Goal: Task Accomplishment & Management: Complete application form

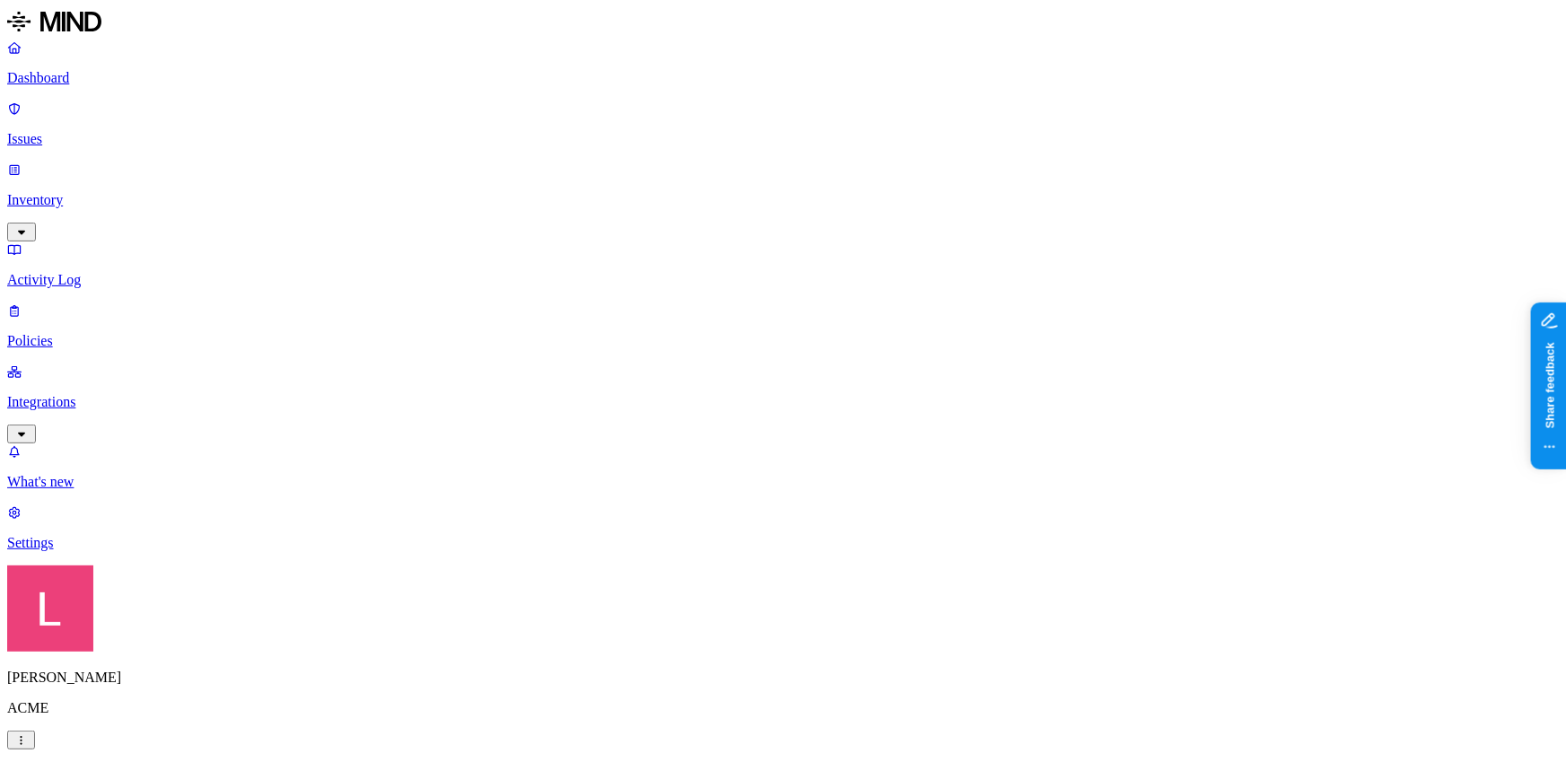
click at [153, 131] on p "Issues" at bounding box center [783, 139] width 1552 height 16
click at [132, 78] on p "Dashboard" at bounding box center [783, 78] width 1552 height 16
click at [109, 131] on p "Issues" at bounding box center [783, 139] width 1552 height 16
click at [72, 80] on p "Dashboard" at bounding box center [783, 78] width 1552 height 16
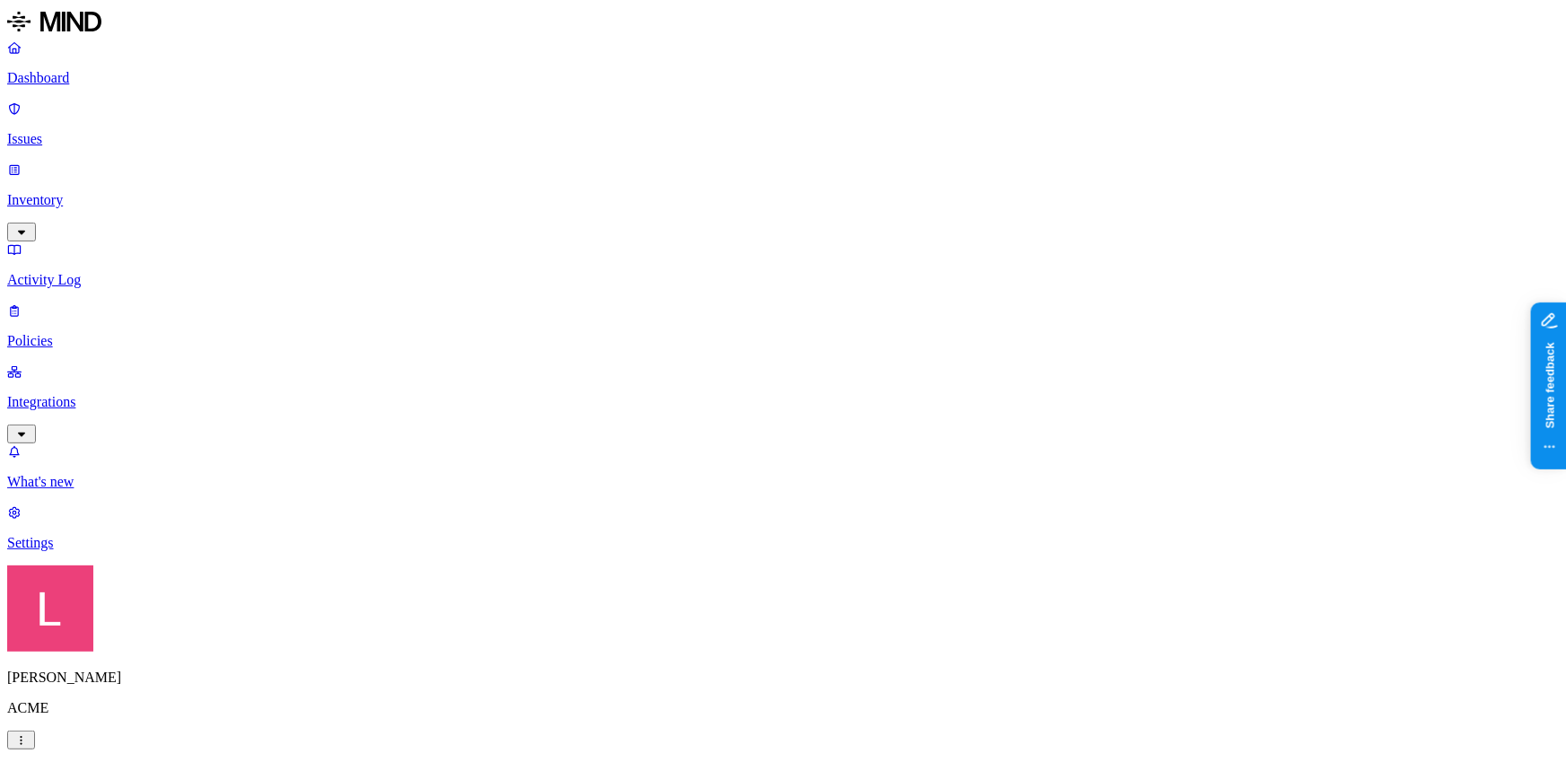
click at [107, 131] on p "Issues" at bounding box center [783, 139] width 1552 height 16
click at [110, 68] on link "Dashboard" at bounding box center [783, 62] width 1552 height 47
click at [128, 131] on p "Issues" at bounding box center [783, 139] width 1552 height 16
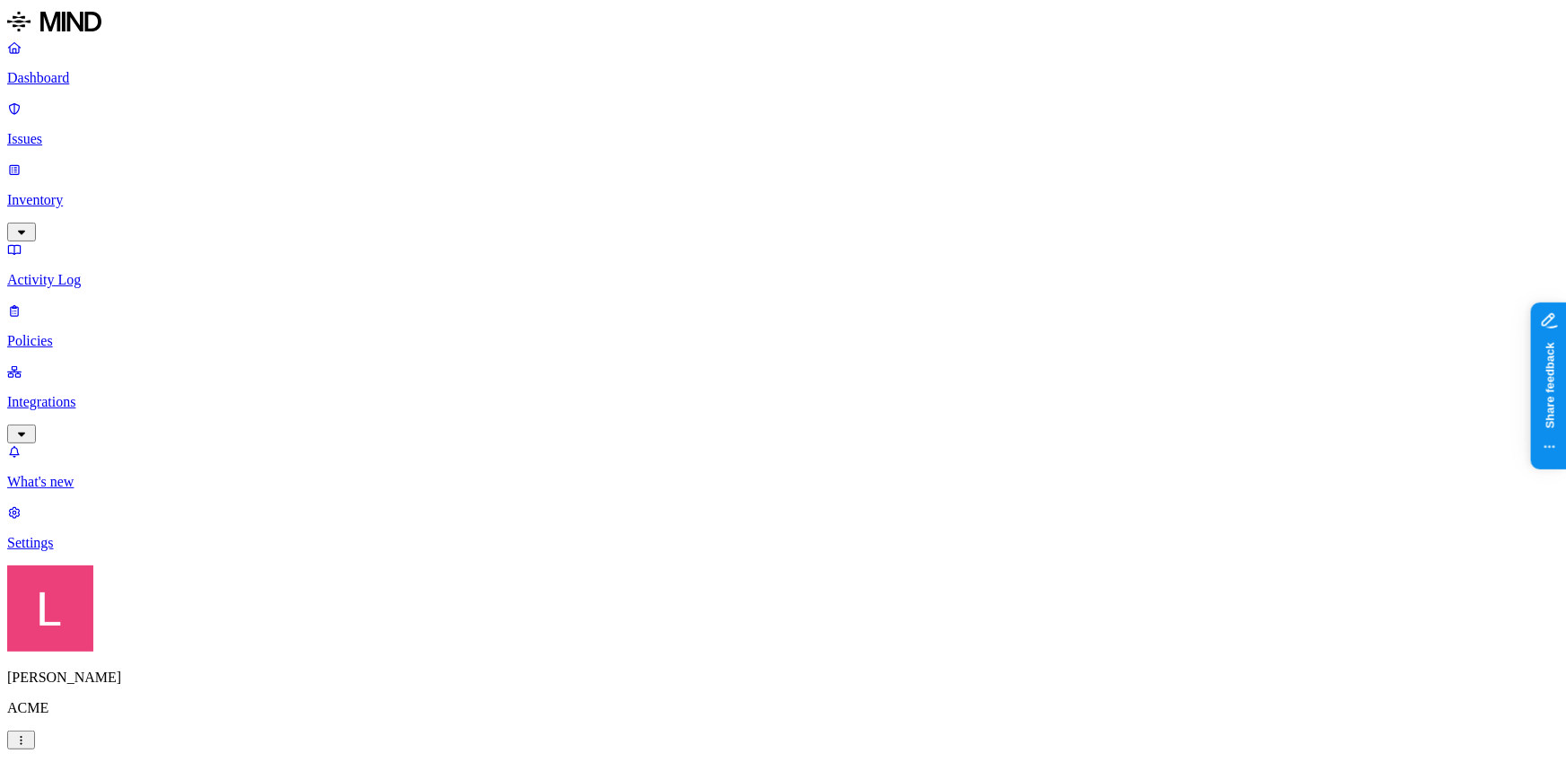
click at [124, 73] on p "Dashboard" at bounding box center [783, 78] width 1552 height 16
click at [69, 333] on p "Policies" at bounding box center [783, 341] width 1552 height 16
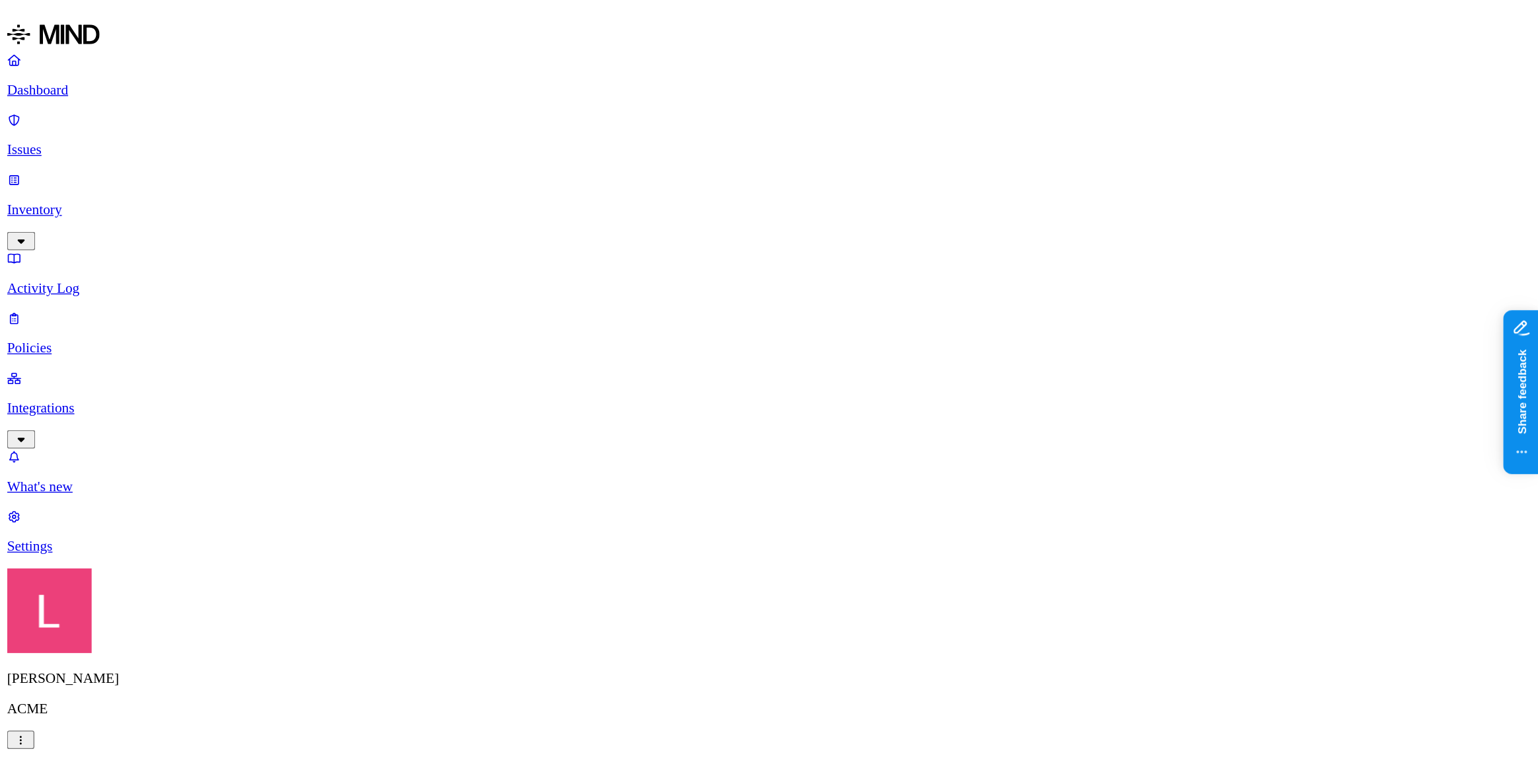
scroll to position [420, 0]
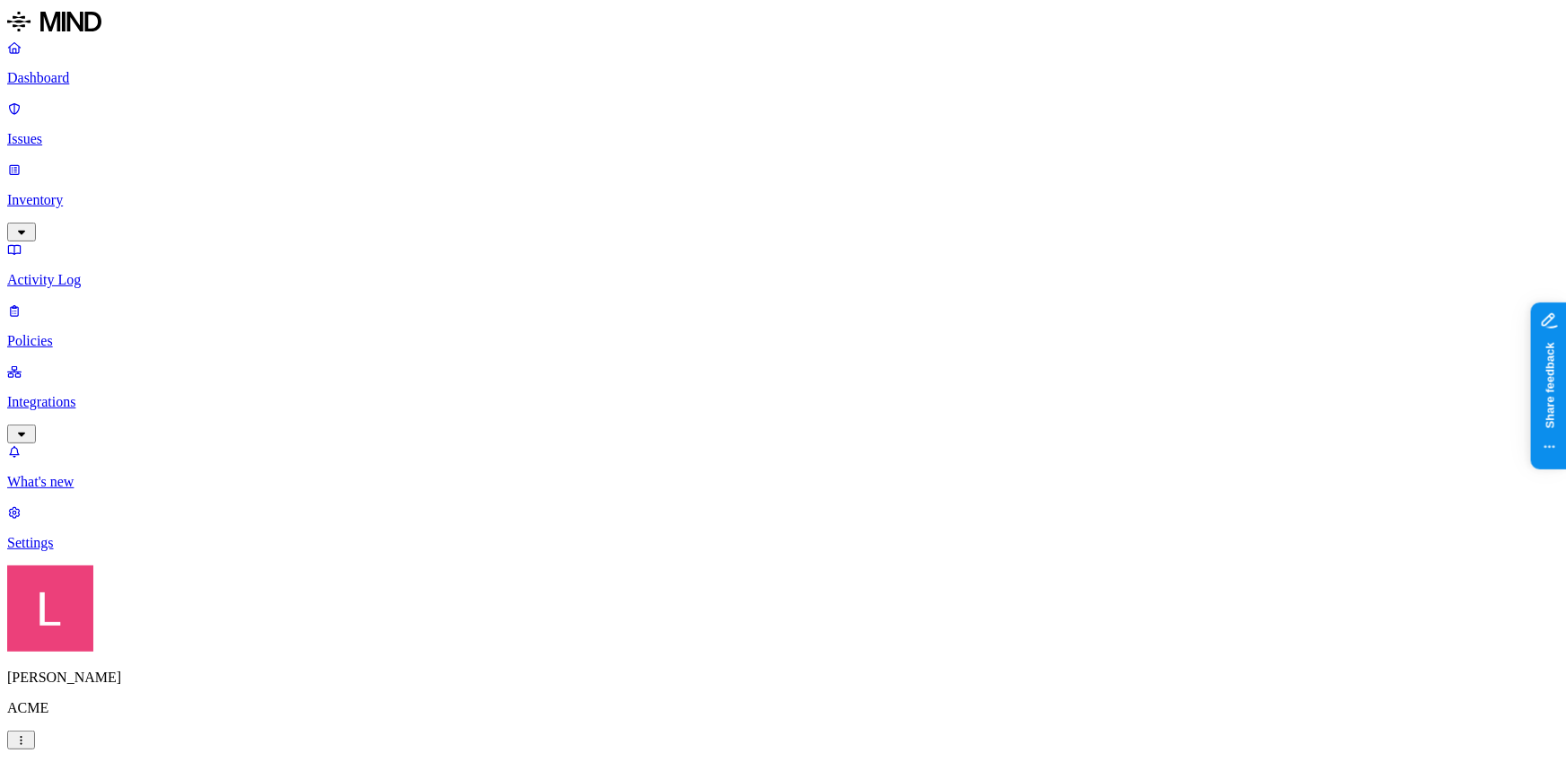
click at [92, 72] on p "Dashboard" at bounding box center [783, 78] width 1552 height 16
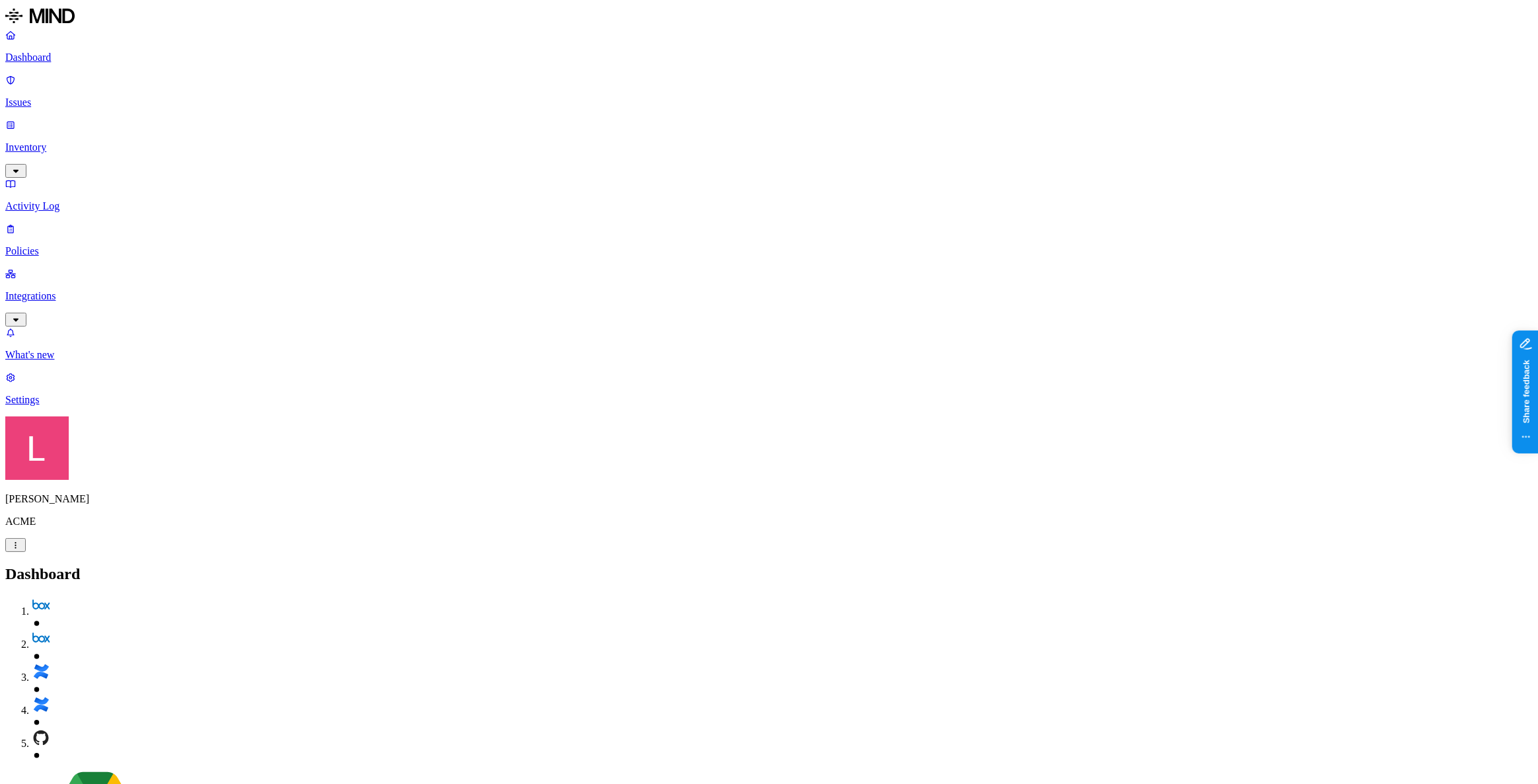
click at [55, 245] on p "Policies" at bounding box center [769, 251] width 1527 height 12
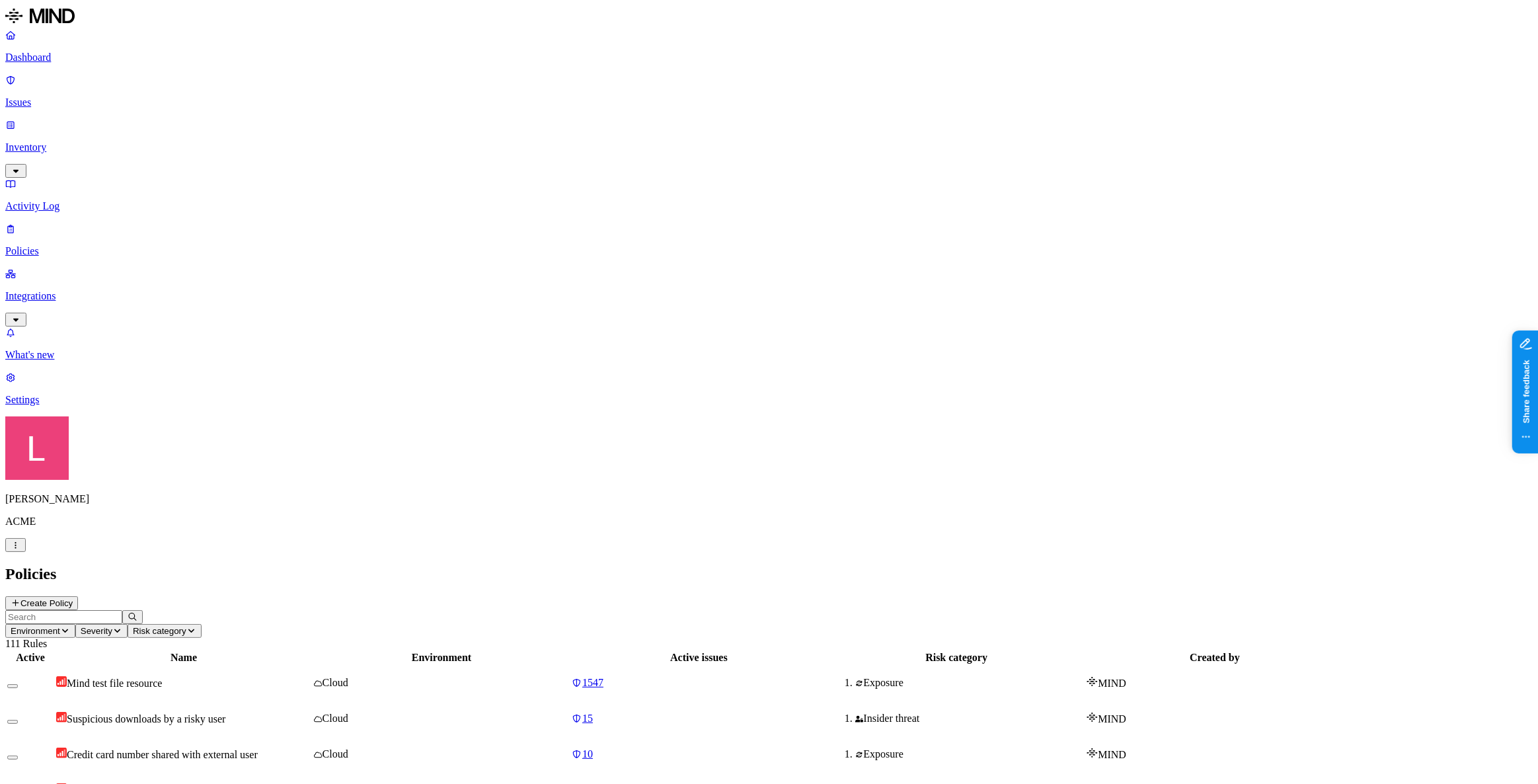
click at [78, 567] on button "Create Policy" at bounding box center [41, 603] width 73 height 14
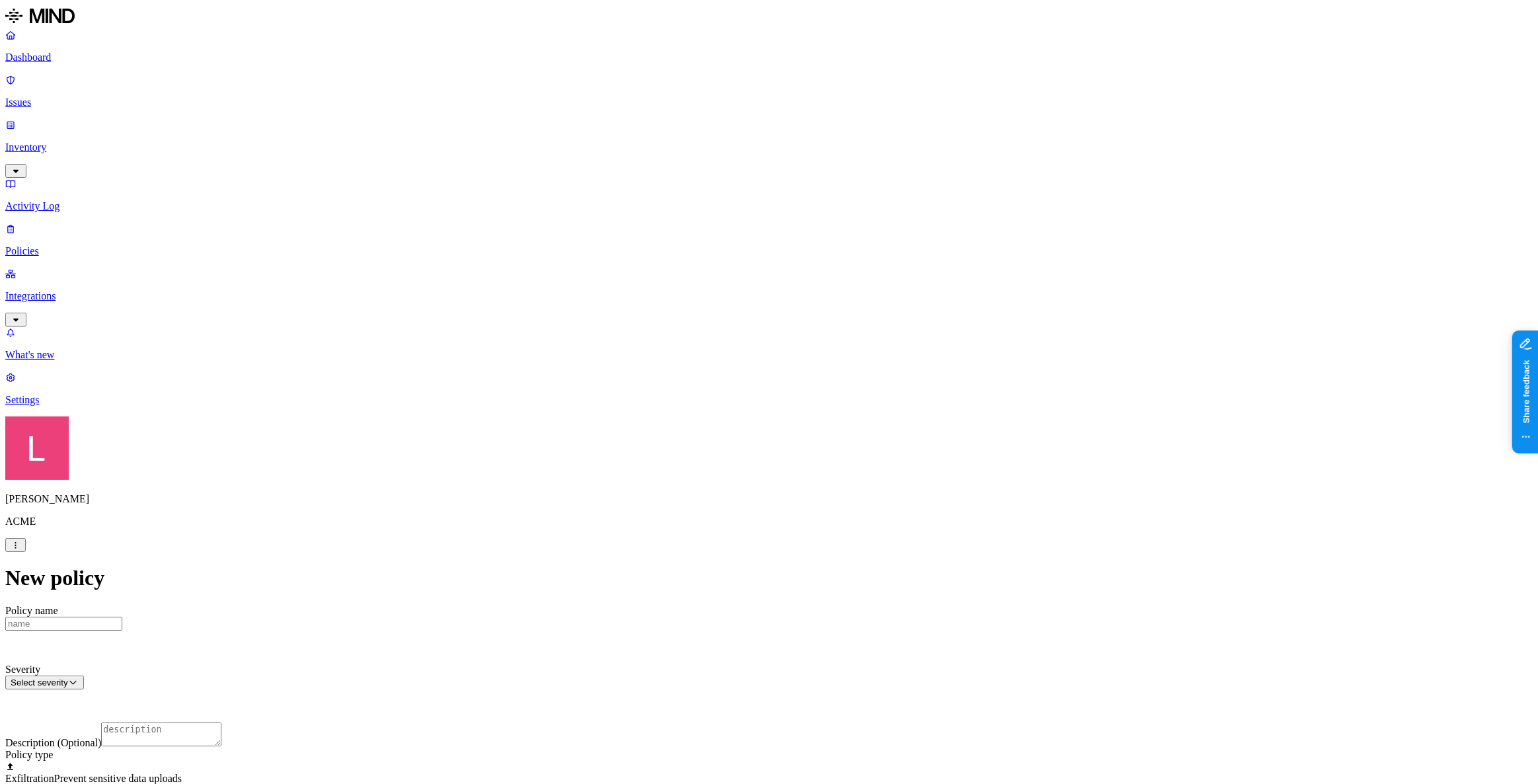
scroll to position [240, 0]
click at [182, 567] on span "Prevent sensitive data uploads" at bounding box center [118, 777] width 127 height 11
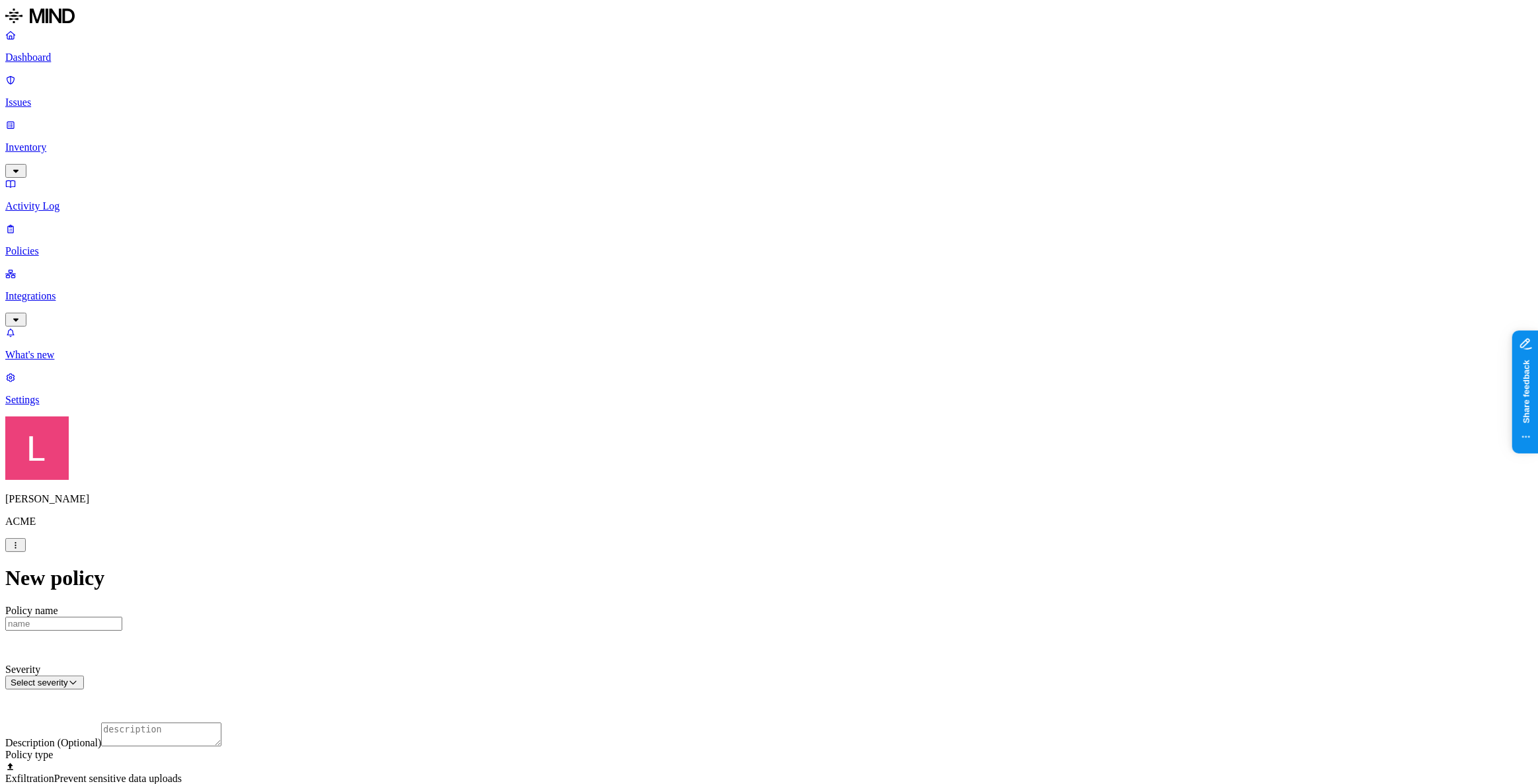
click at [713, 359] on label "Classification" at bounding box center [699, 352] width 58 height 11
click at [681, 449] on button "button" at bounding box center [676, 447] width 10 height 4
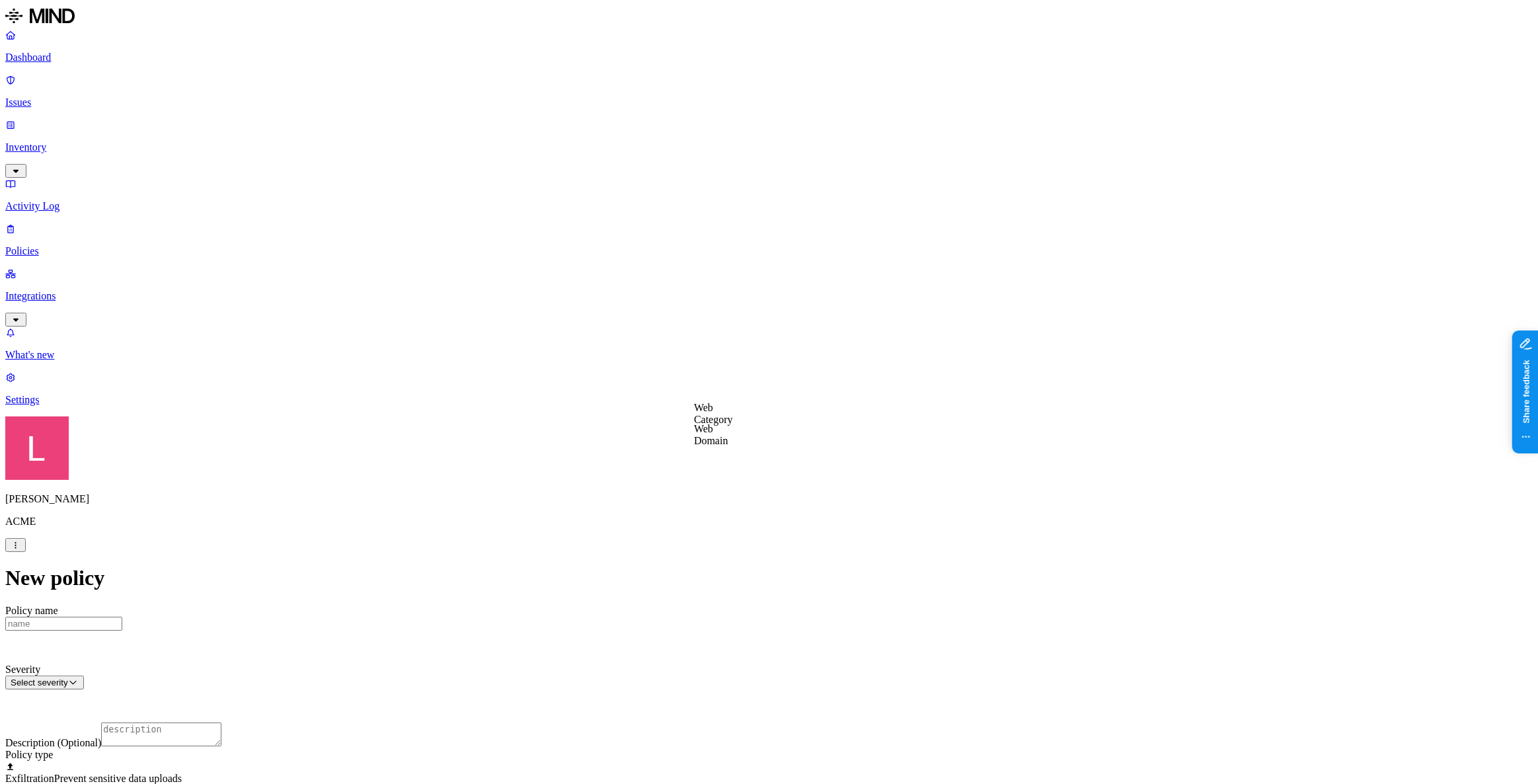
click at [733, 417] on label "Web Category" at bounding box center [713, 413] width 39 height 23
click at [702, 412] on icon at bounding box center [703, 409] width 3 height 5
click at [725, 437] on label "Web Domain" at bounding box center [711, 434] width 35 height 23
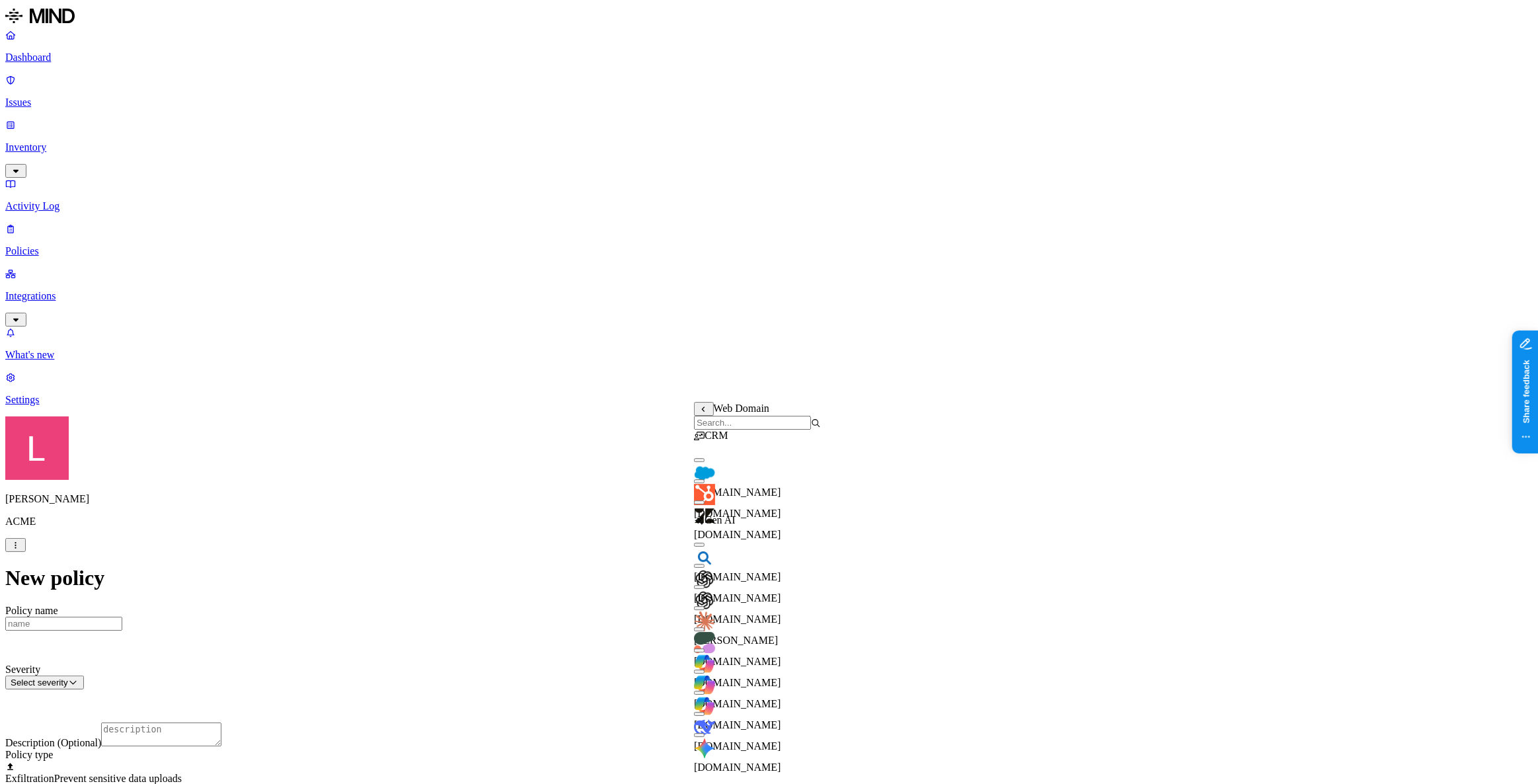
click at [755, 442] on div "CRM" at bounding box center [758, 435] width 127 height 12
click at [754, 429] on input "search" at bounding box center [752, 423] width 117 height 14
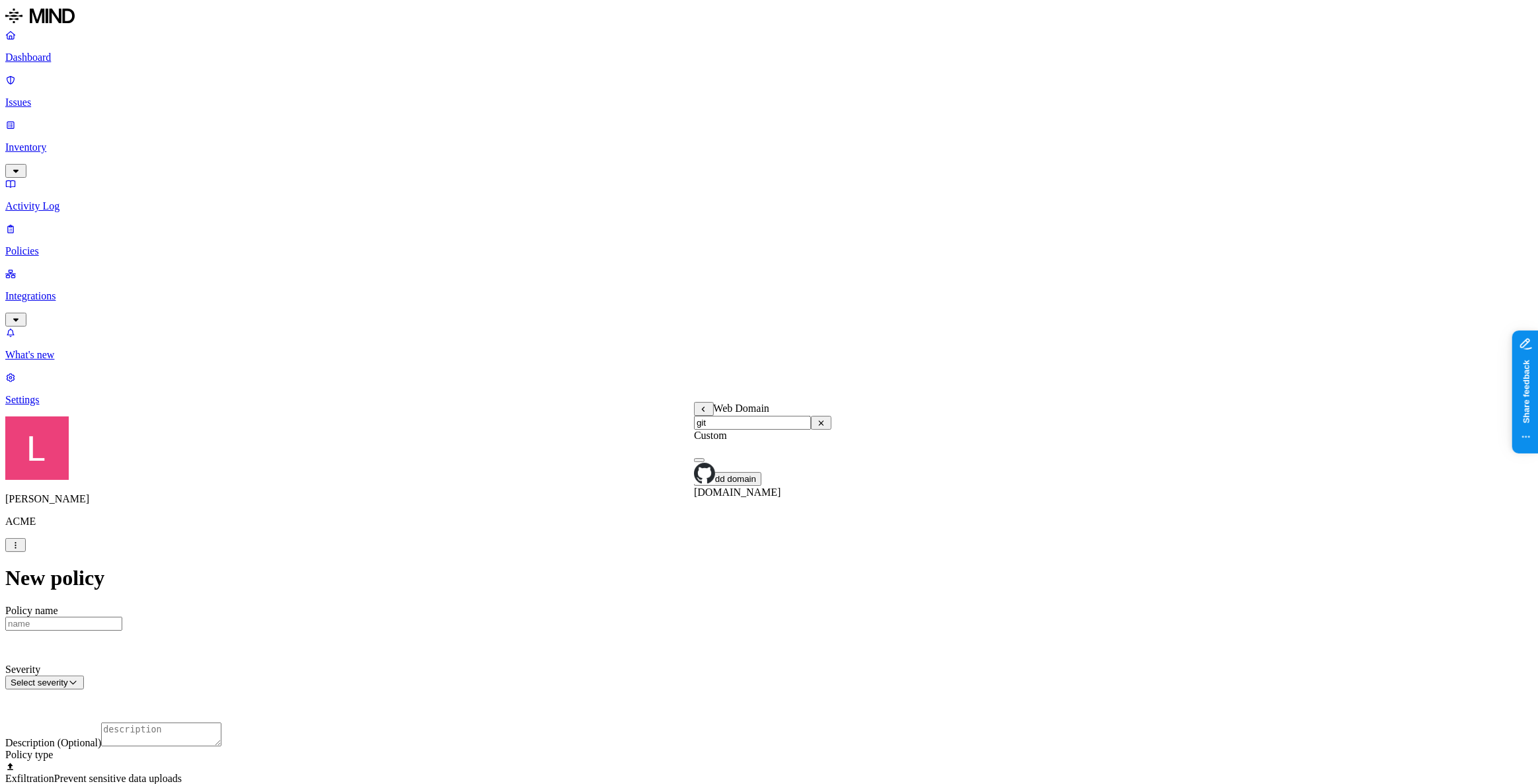
type input "git"
click at [705, 462] on button "button" at bounding box center [699, 459] width 10 height 4
click at [728, 494] on label "Web Domain" at bounding box center [711, 490] width 35 height 23
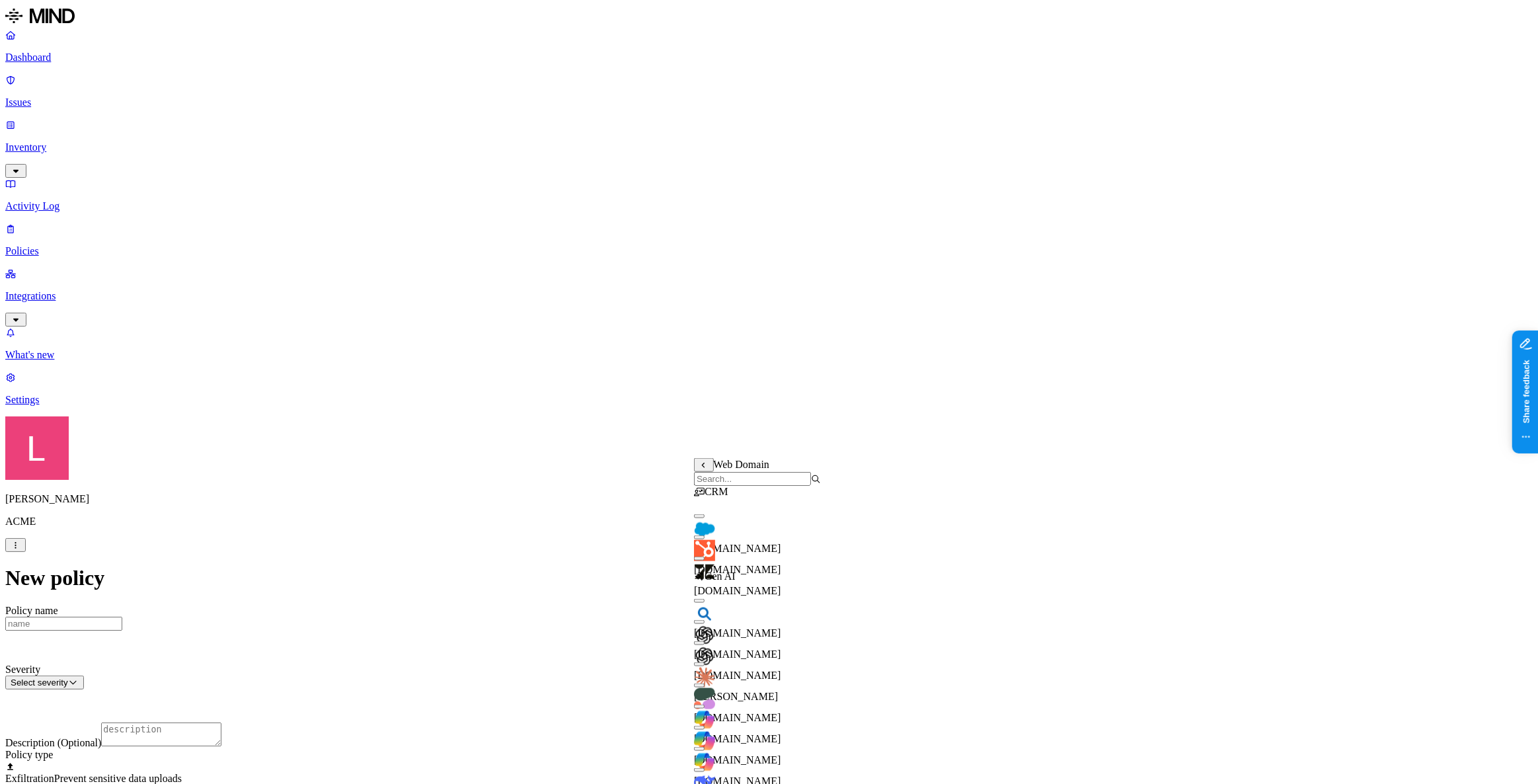
scroll to position [119, 0]
click at [713, 567] on div "[DOMAIN_NAME]" at bounding box center [758, 657] width 127 height 48
click at [705, 567] on button "button" at bounding box center [699, 621] width 10 height 4
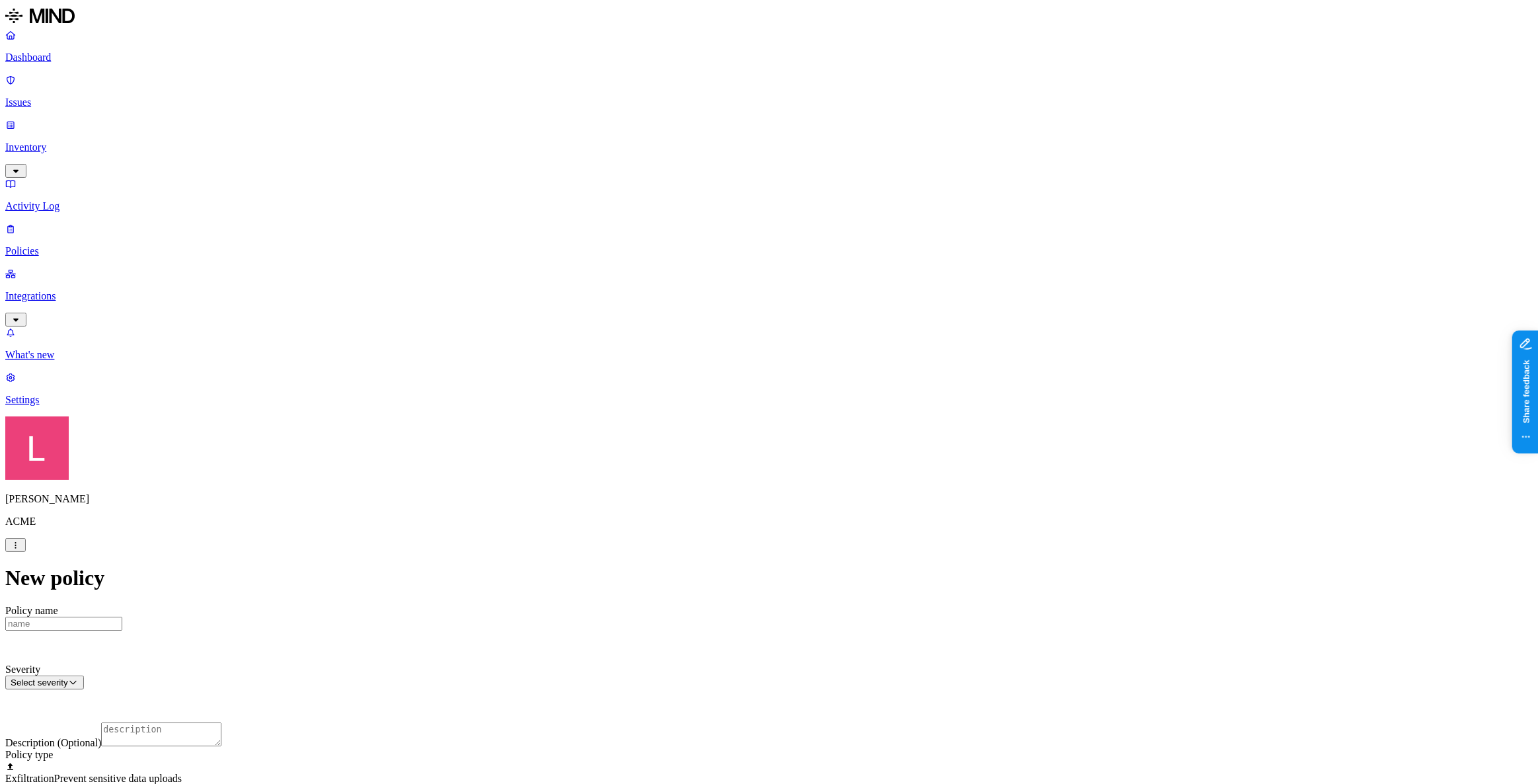
click at [730, 567] on label "Departments" at bounding box center [711, 582] width 54 height 11
click at [694, 567] on button "button" at bounding box center [689, 634] width 10 height 4
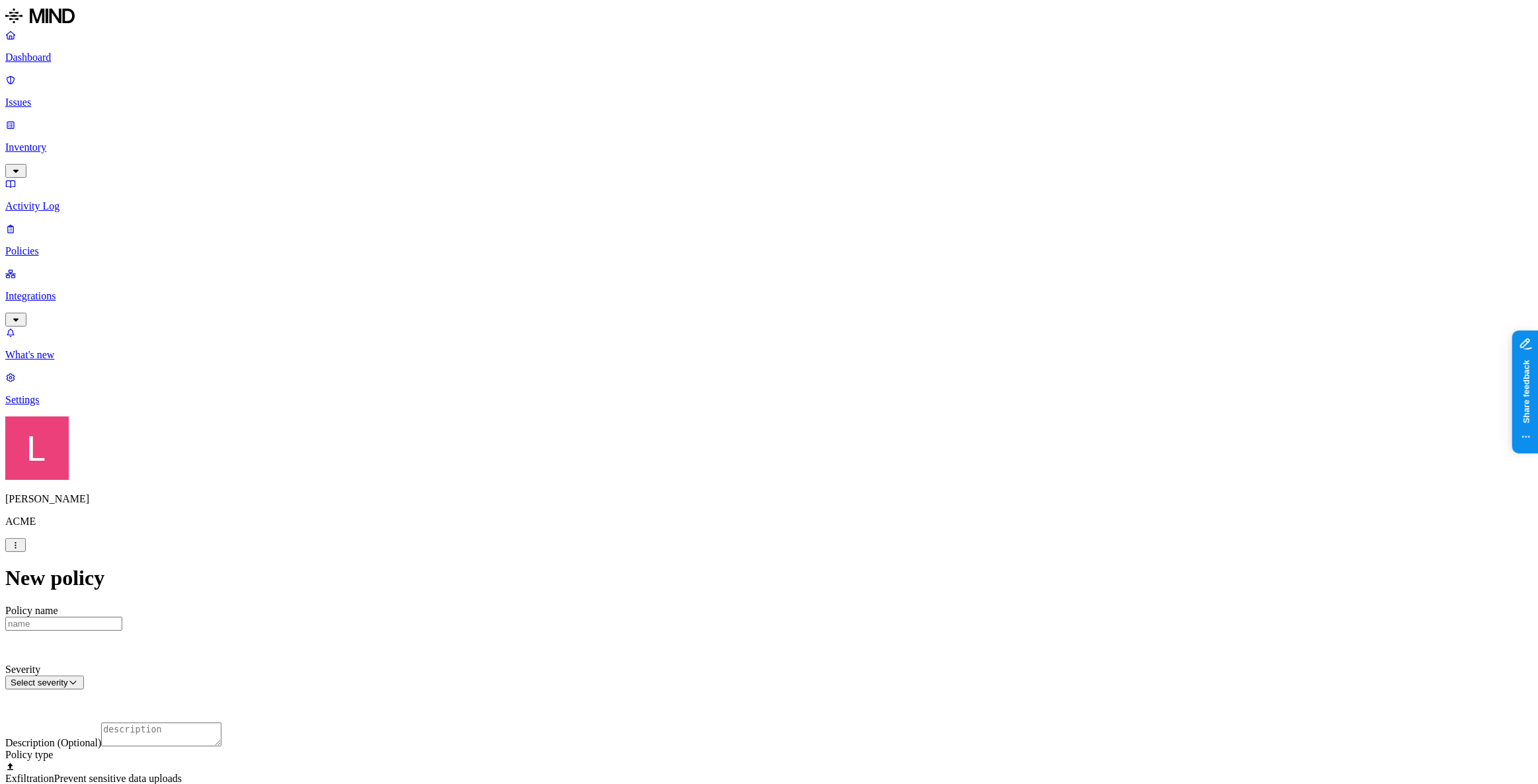
click at [727, 468] on label "Web Category" at bounding box center [713, 469] width 39 height 23
click at [725, 516] on span "Gen AI" at bounding box center [710, 515] width 31 height 11
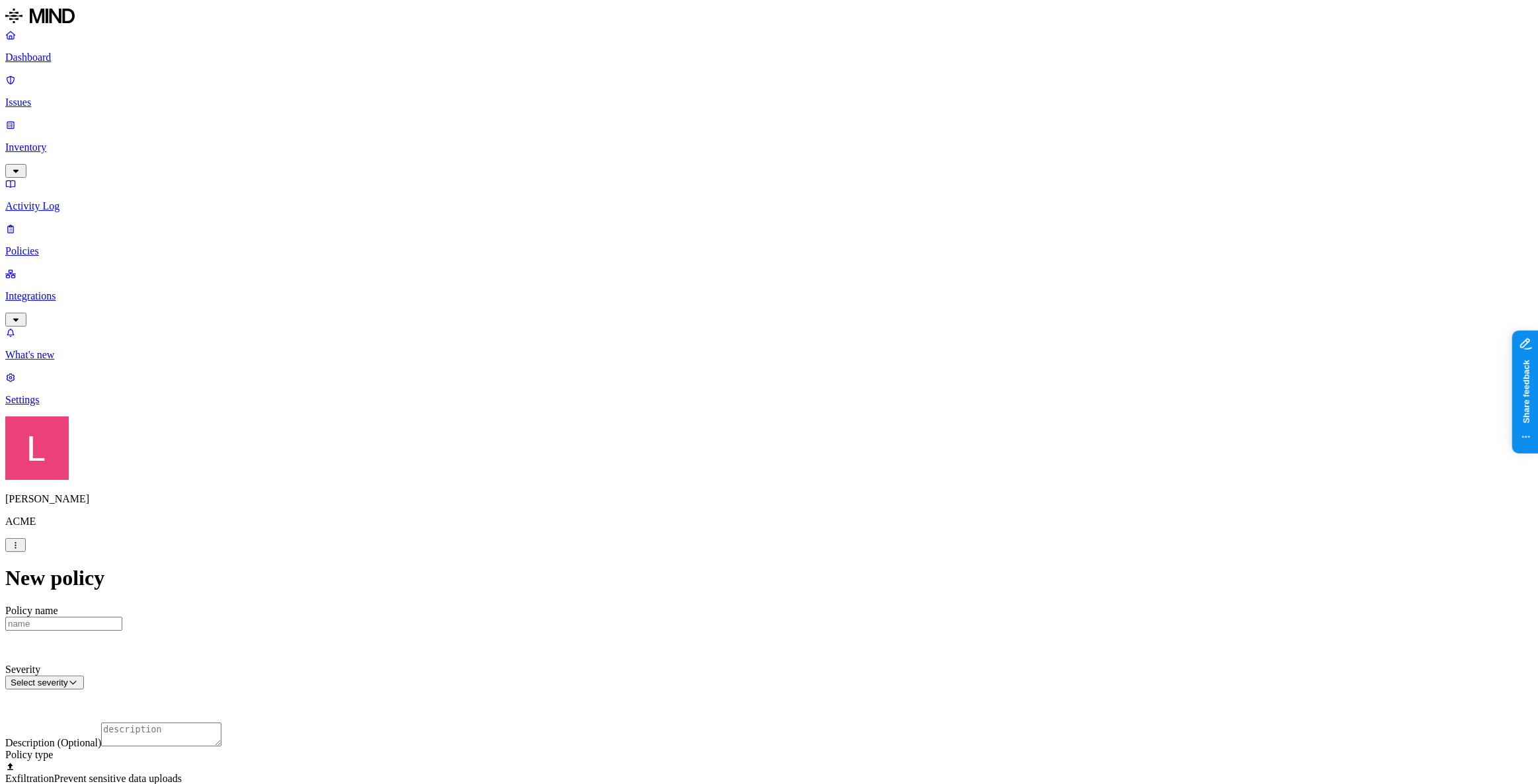
scroll to position [360, 0]
click at [720, 529] on html "Dashboard Issues Inventory Activity Log Policies Integrations What's new 1 Sett…" at bounding box center [769, 783] width 1538 height 1566
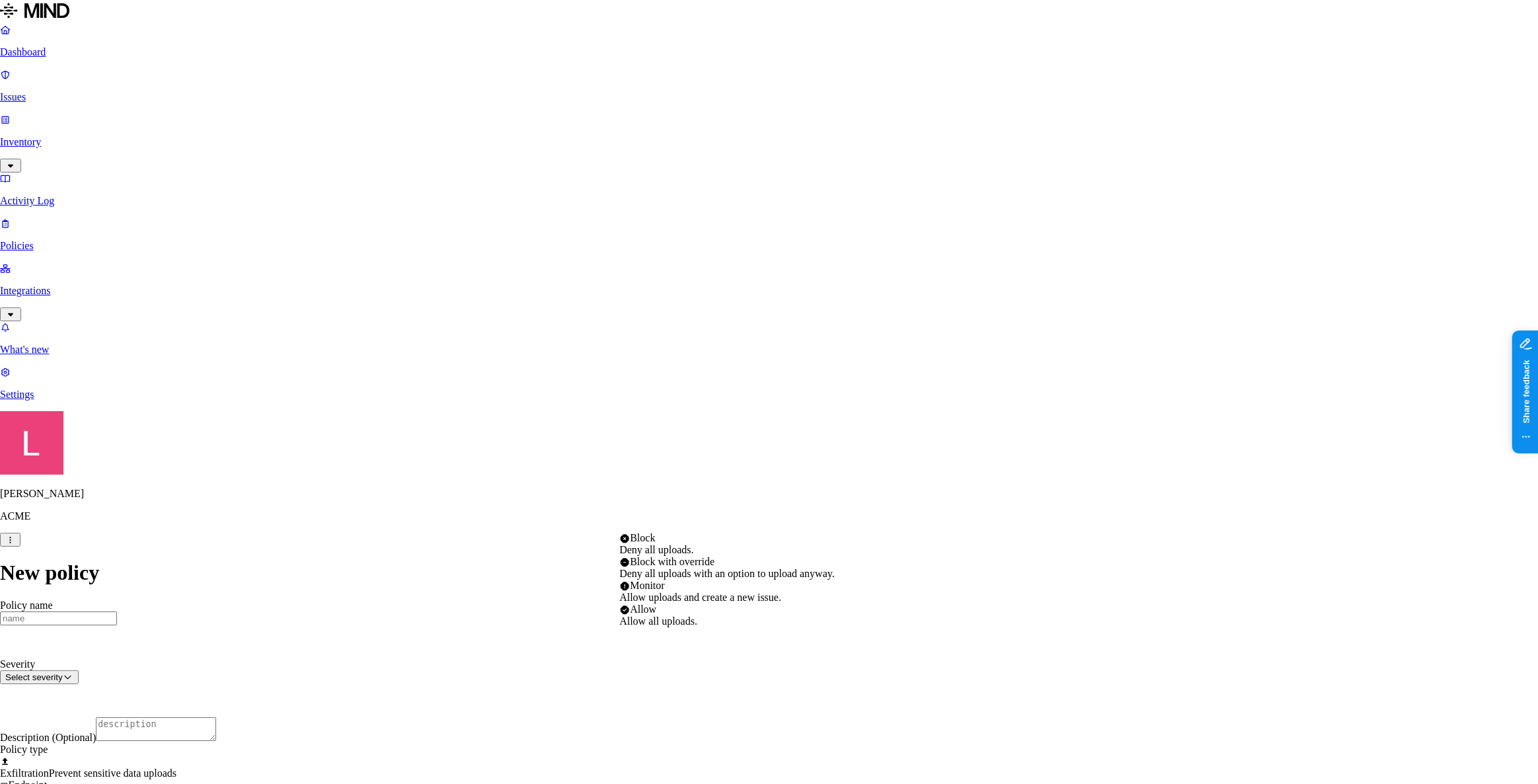
click at [707, 514] on html "Dashboard Issues Inventory Activity Log Policies Integrations What's new 1 Sett…" at bounding box center [769, 761] width 1538 height 1523
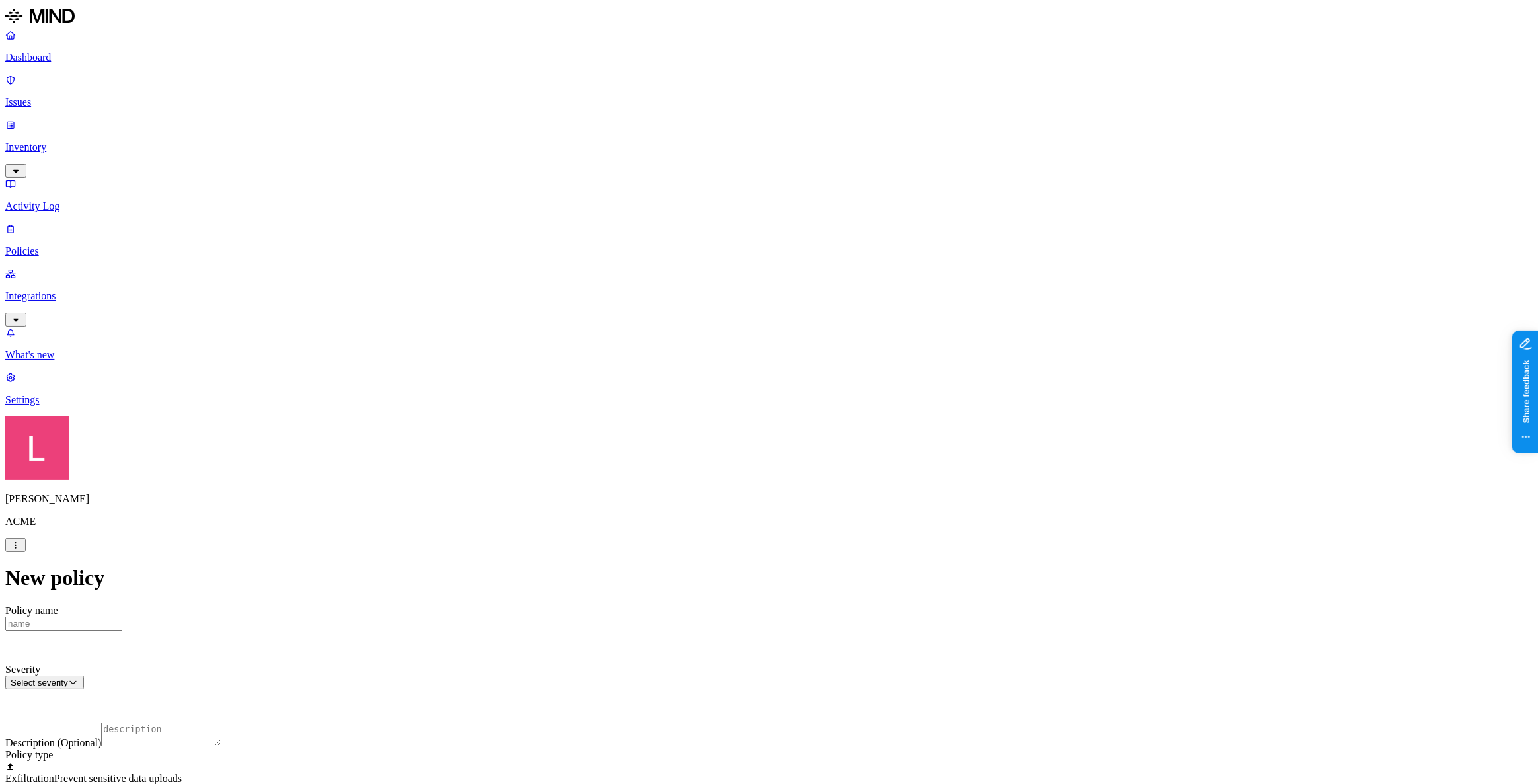
click at [694, 387] on html "Dashboard Issues Inventory Activity Log Policies Integrations What's new 1 Sett…" at bounding box center [769, 764] width 1538 height 1528
click at [726, 468] on label "Departments" at bounding box center [711, 462] width 54 height 11
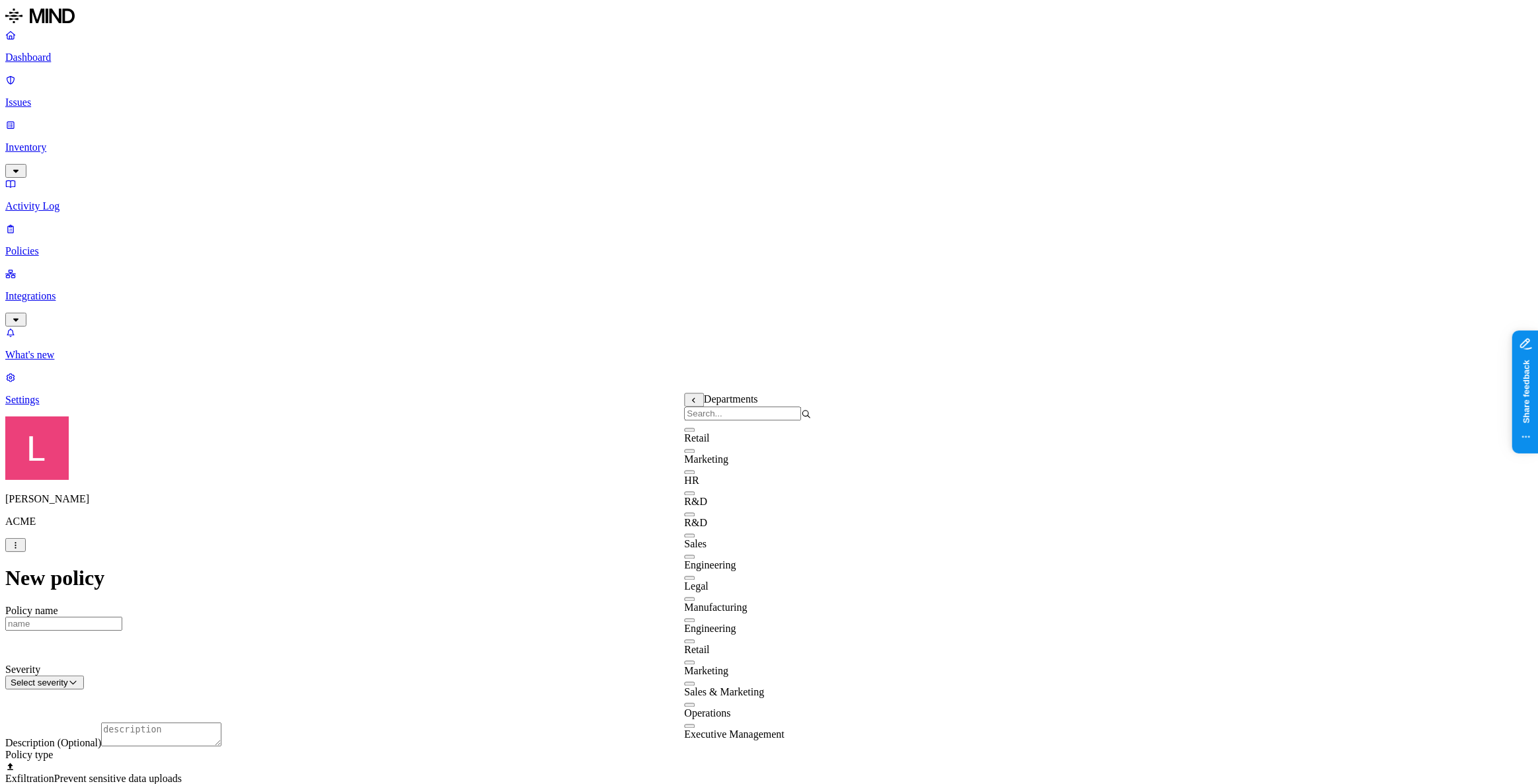
click at [694, 495] on button "button" at bounding box center [689, 493] width 10 height 4
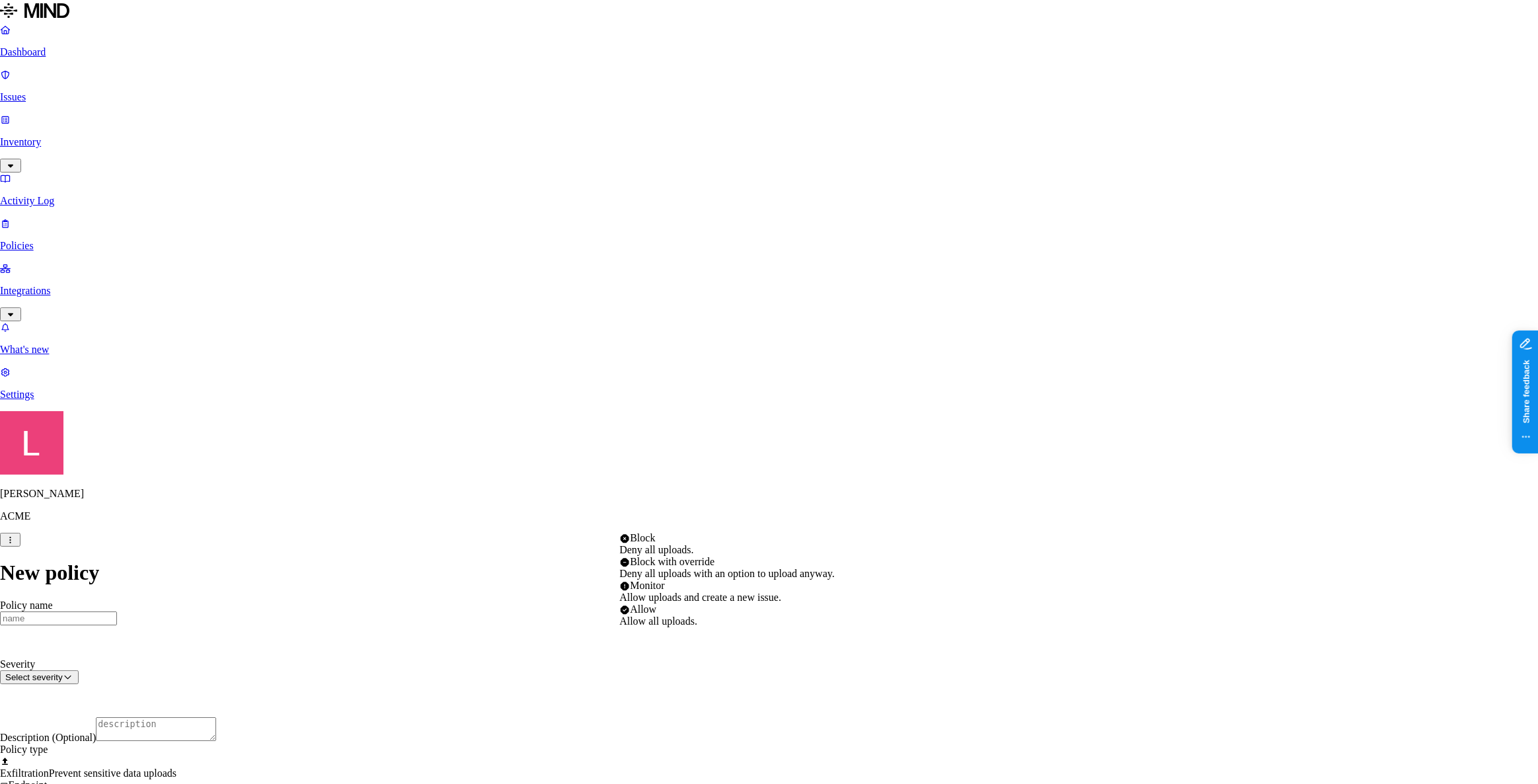
click at [724, 517] on html "Dashboard Issues Inventory Activity Log Policies Integrations What's new 1 Sett…" at bounding box center [769, 780] width 1538 height 1561
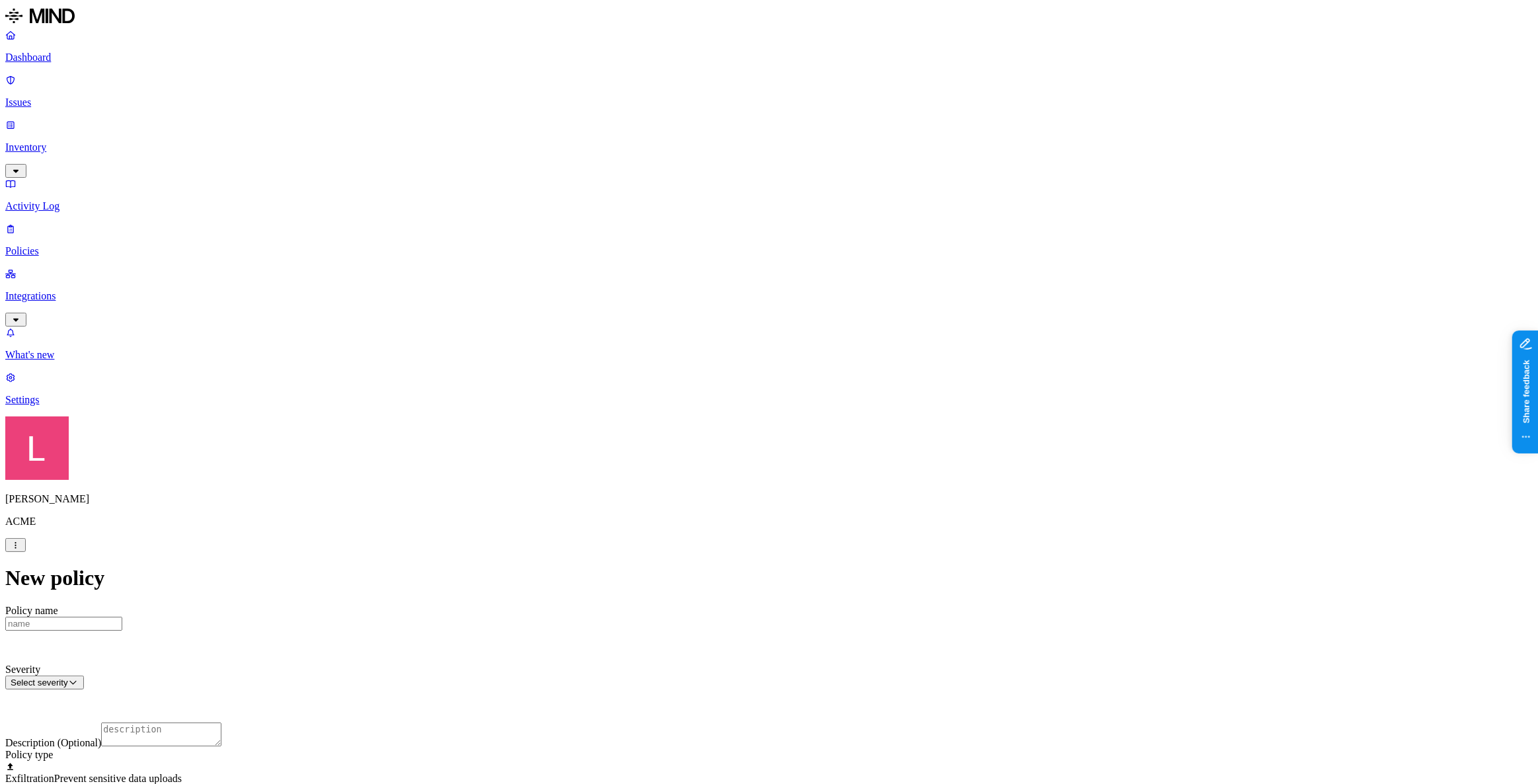
click at [836, 518] on html "Dashboard Issues Inventory Activity Log Policies Integrations What's new 1 Sett…" at bounding box center [769, 783] width 1538 height 1566
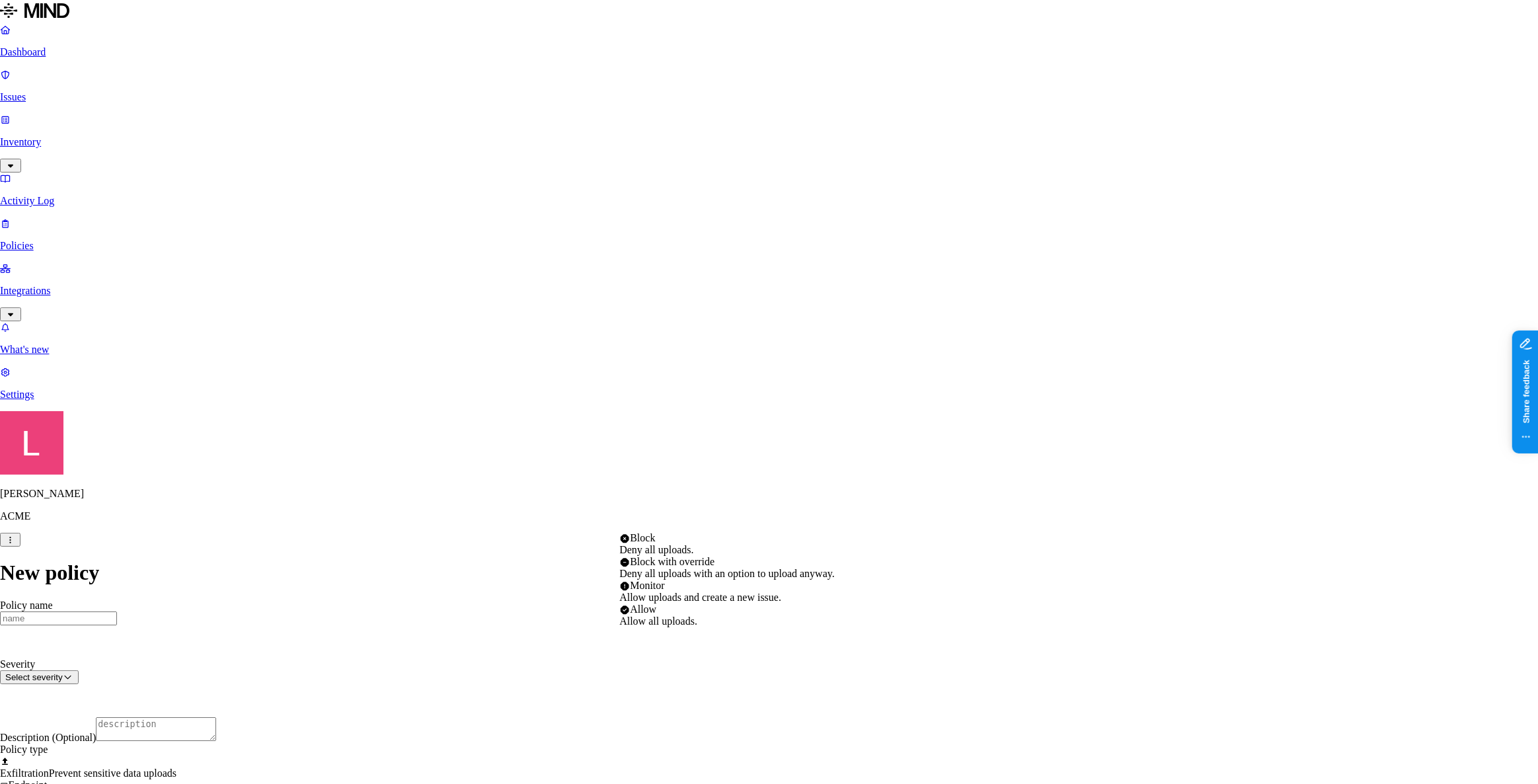
select select "4"
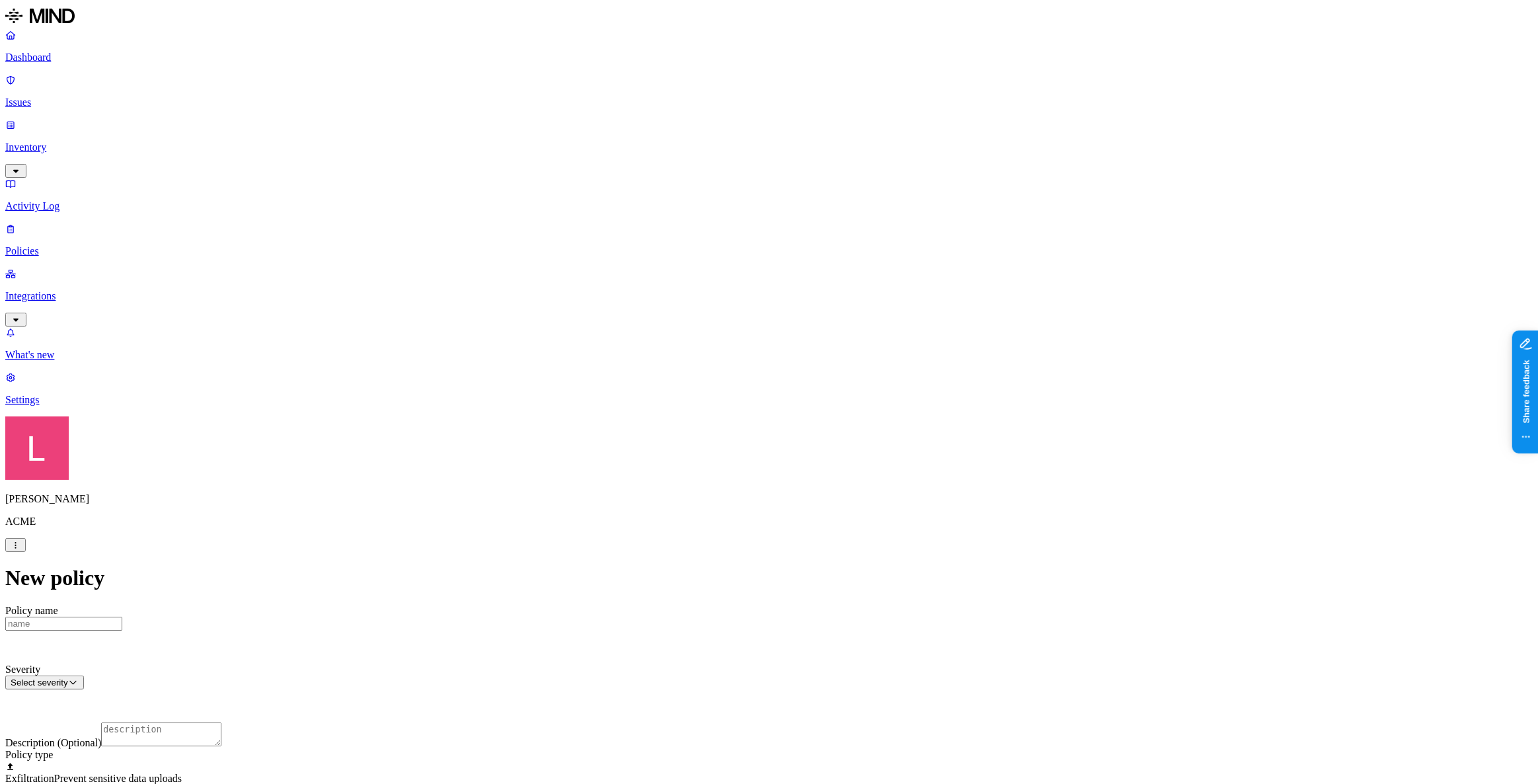
click at [744, 517] on html "Dashboard Issues Inventory Activity Log Policies Integrations What's new 1 Sett…" at bounding box center [769, 783] width 1538 height 1566
click at [708, 567] on html "Dashboard Issues Inventory Activity Log Policies Integrations What's new 1 Sett…" at bounding box center [769, 783] width 1538 height 1566
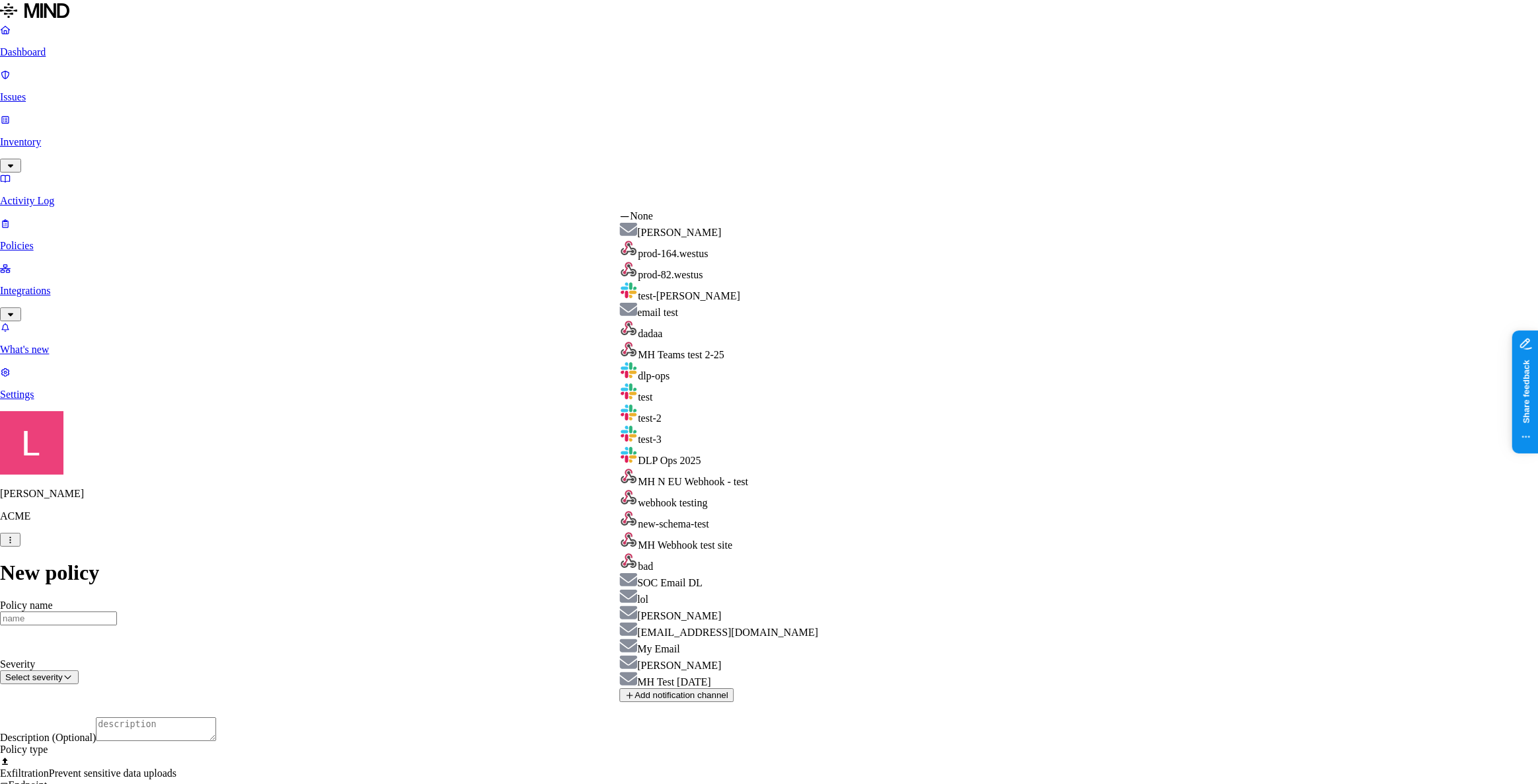
click at [1153, 475] on html "Dashboard Issues Inventory Activity Log Policies Integrations What's new 1 Sett…" at bounding box center [769, 780] width 1538 height 1561
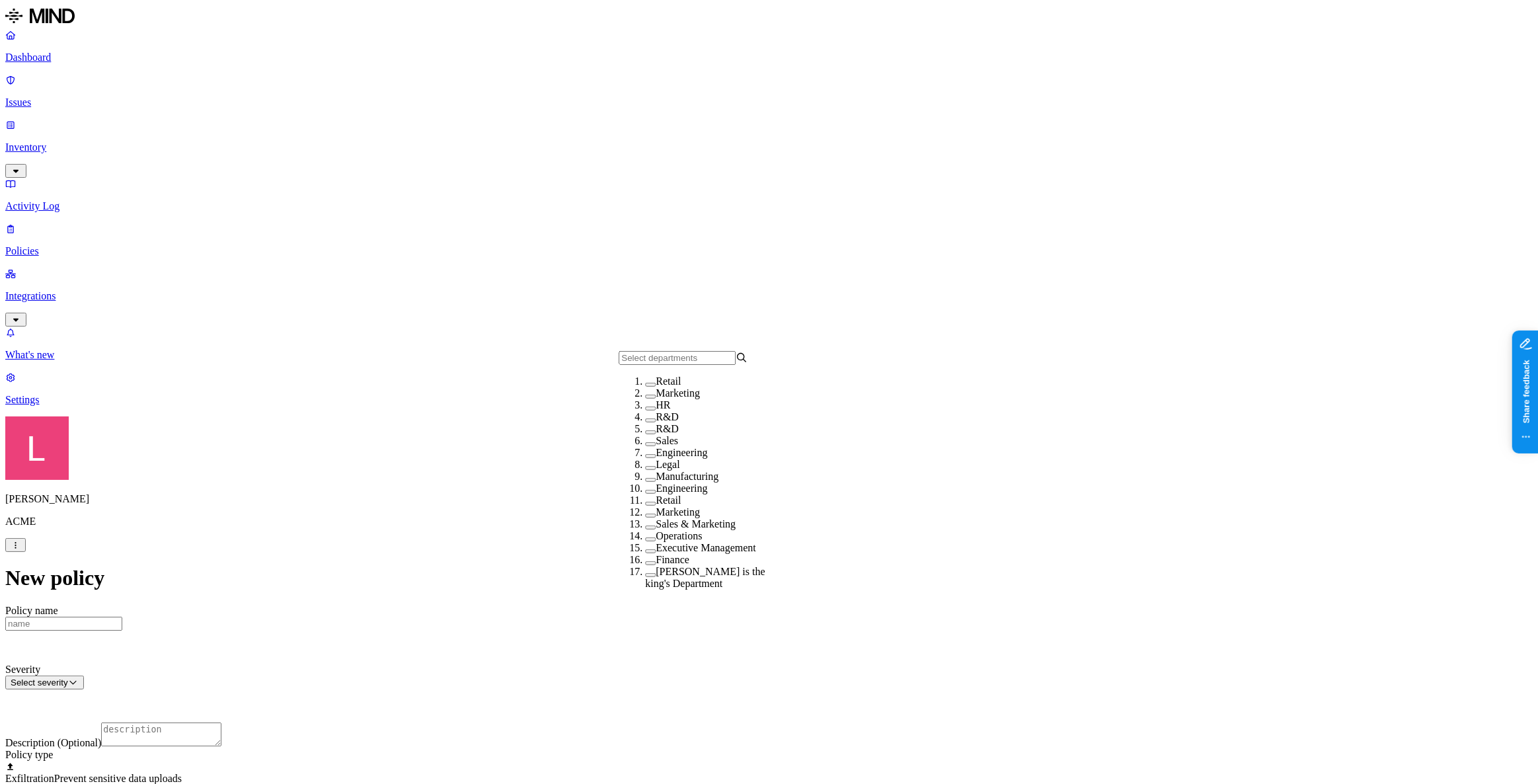
scroll to position [119, 0]
click at [645, 490] on button "button" at bounding box center [650, 491] width 10 height 4
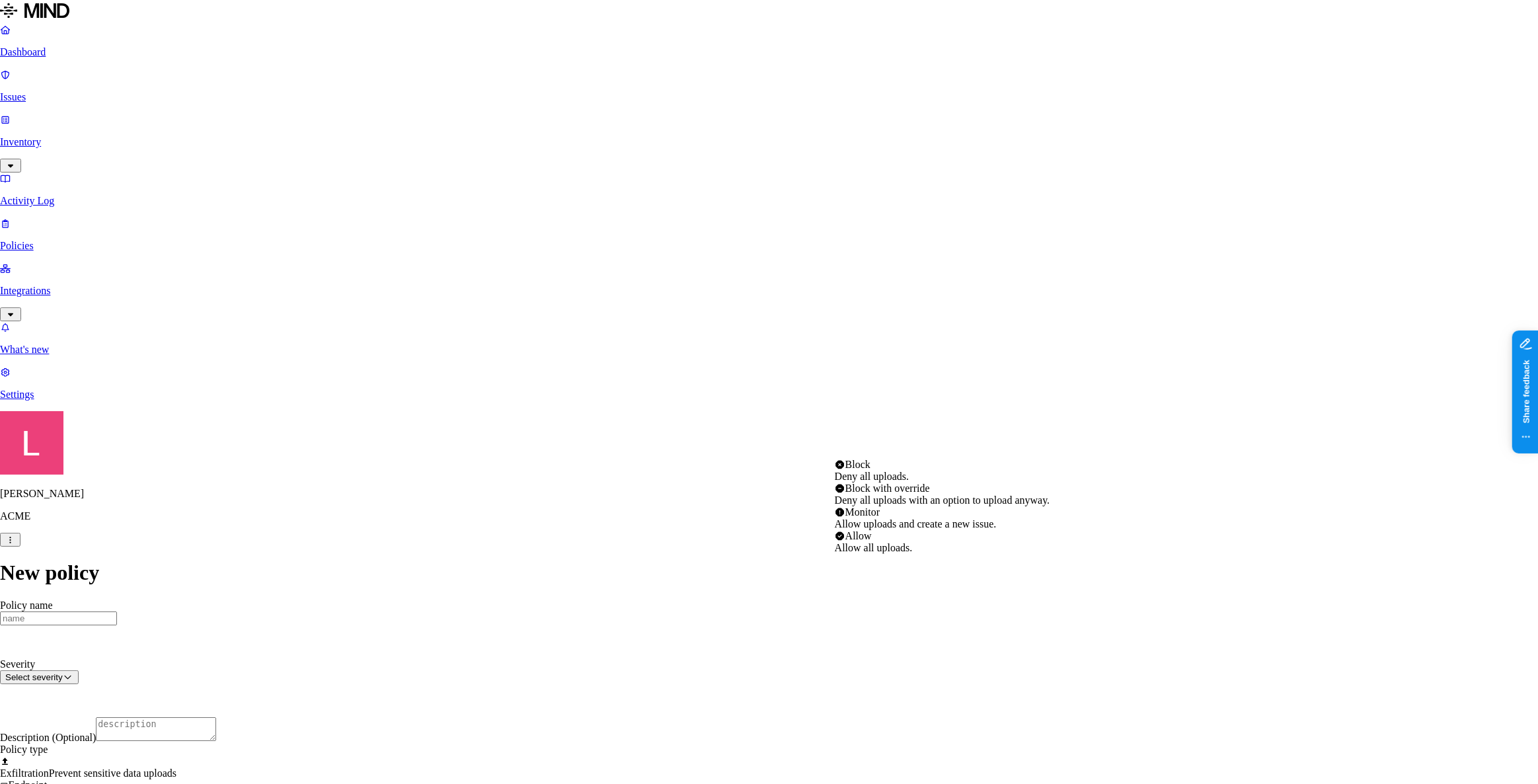
select select "3"
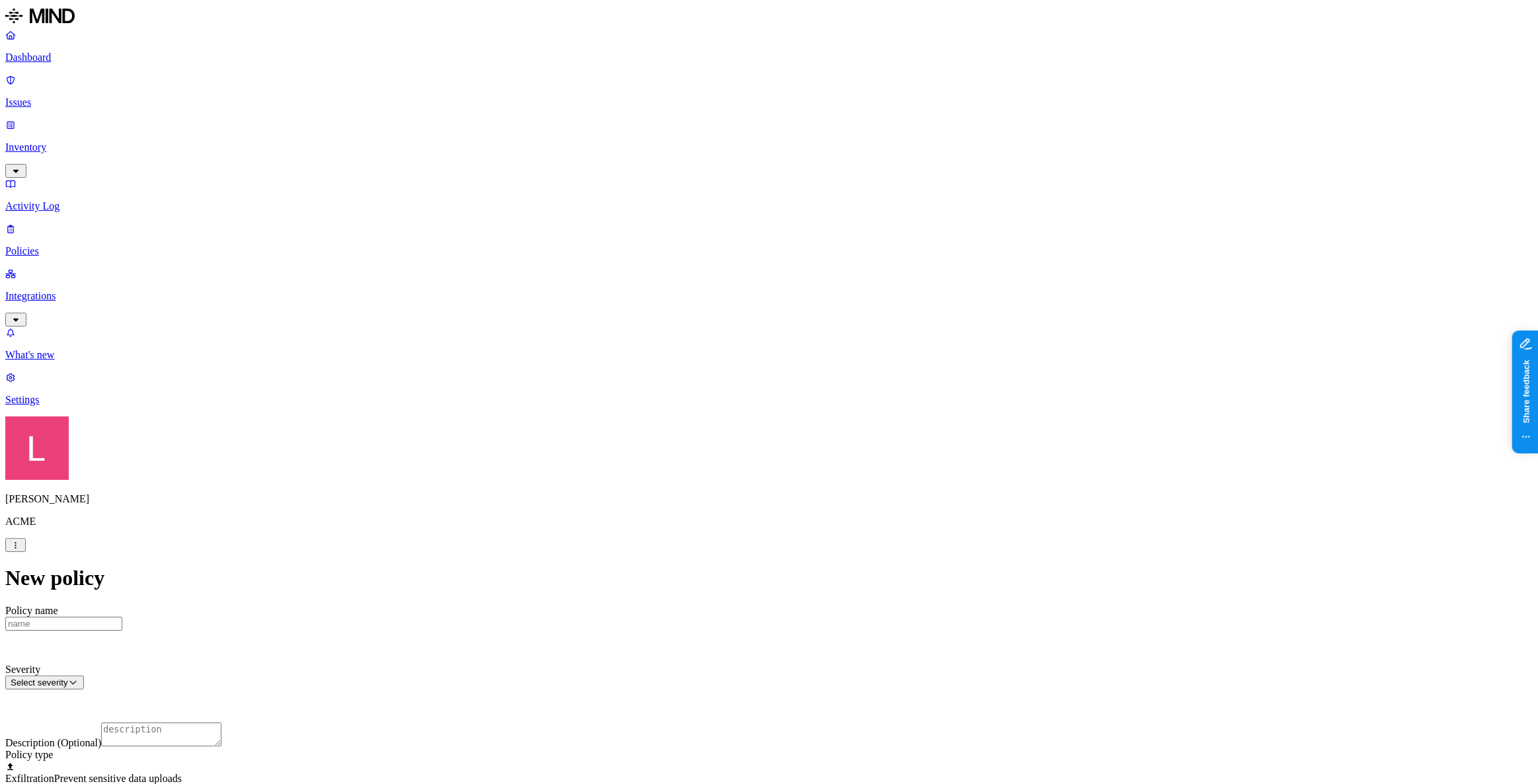
scroll to position [300, 0]
click at [791, 319] on label "AND" at bounding box center [780, 313] width 23 height 11
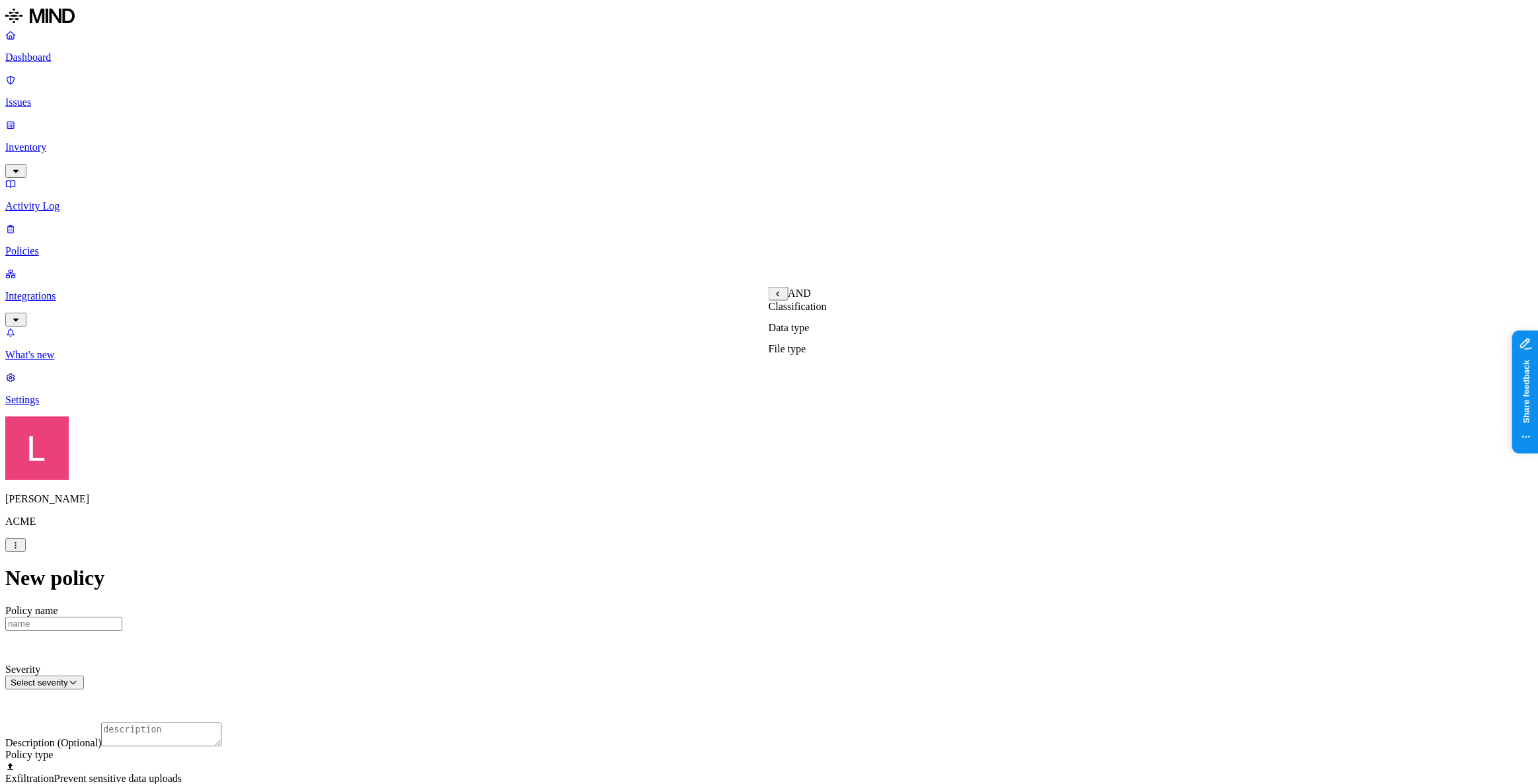
click at [806, 333] on label "Data type" at bounding box center [789, 327] width 41 height 11
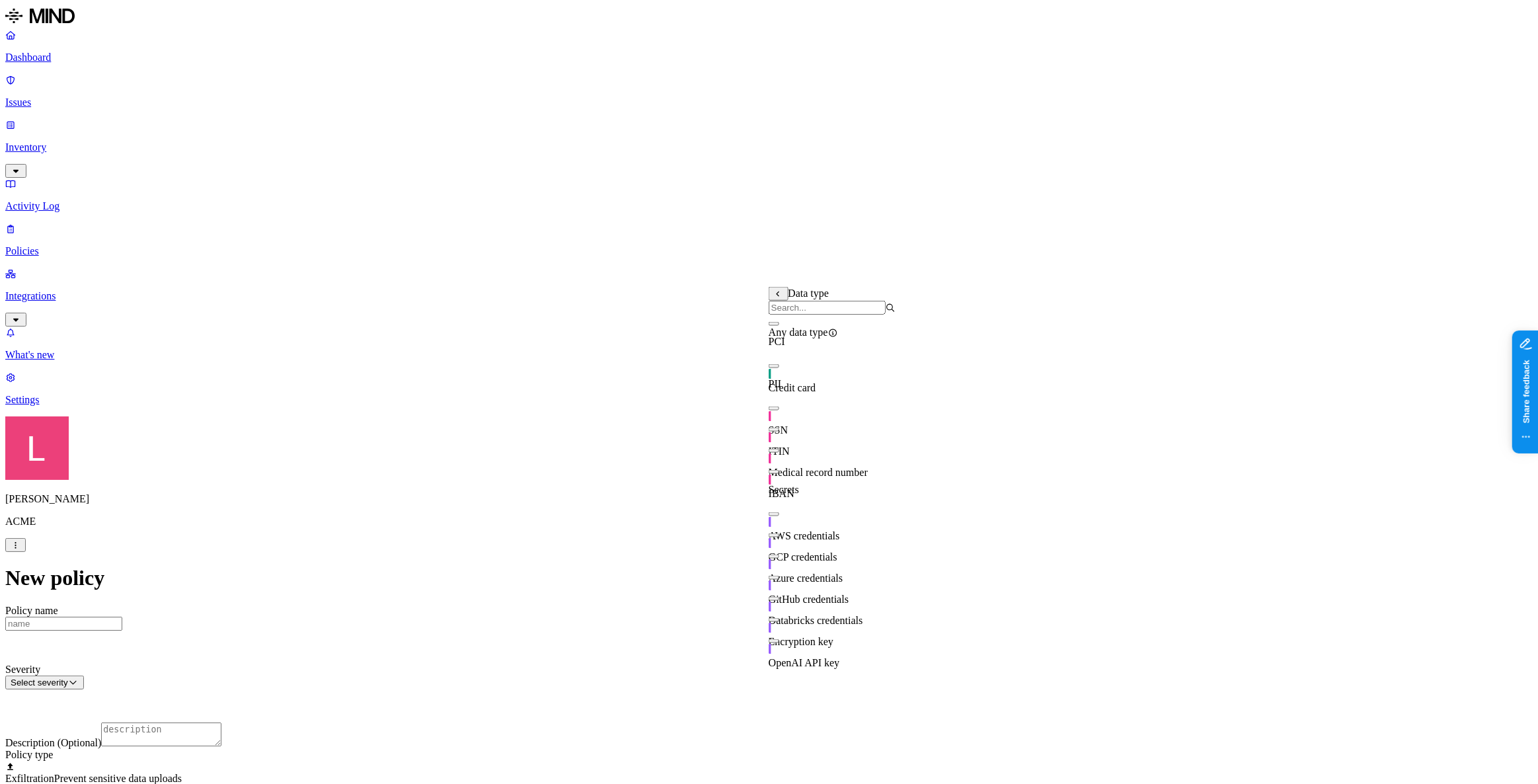
scroll to position [232, 0]
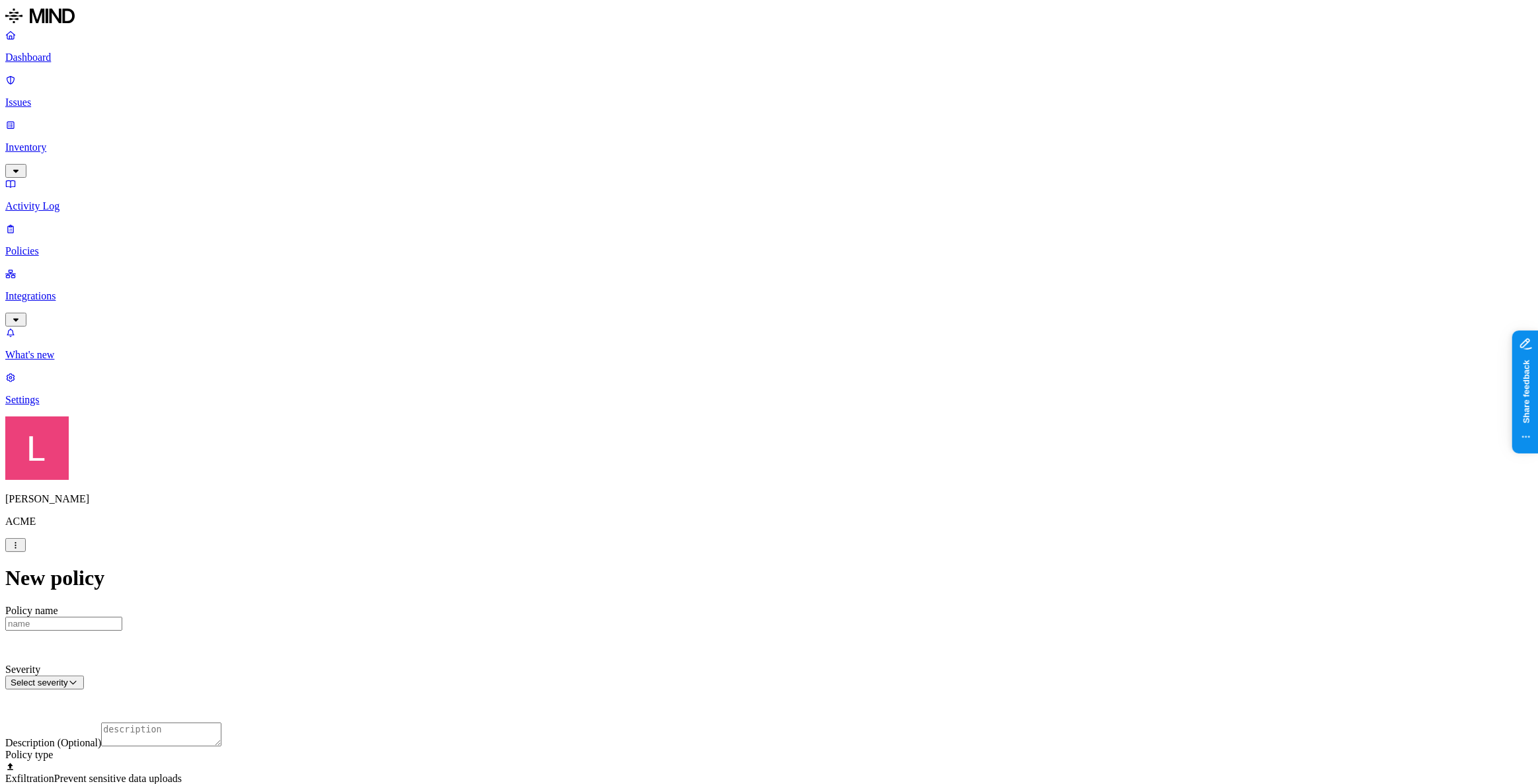
scroll to position [240, 0]
drag, startPoint x: 851, startPoint y: 382, endPoint x: 682, endPoint y: 390, distance: 169.2
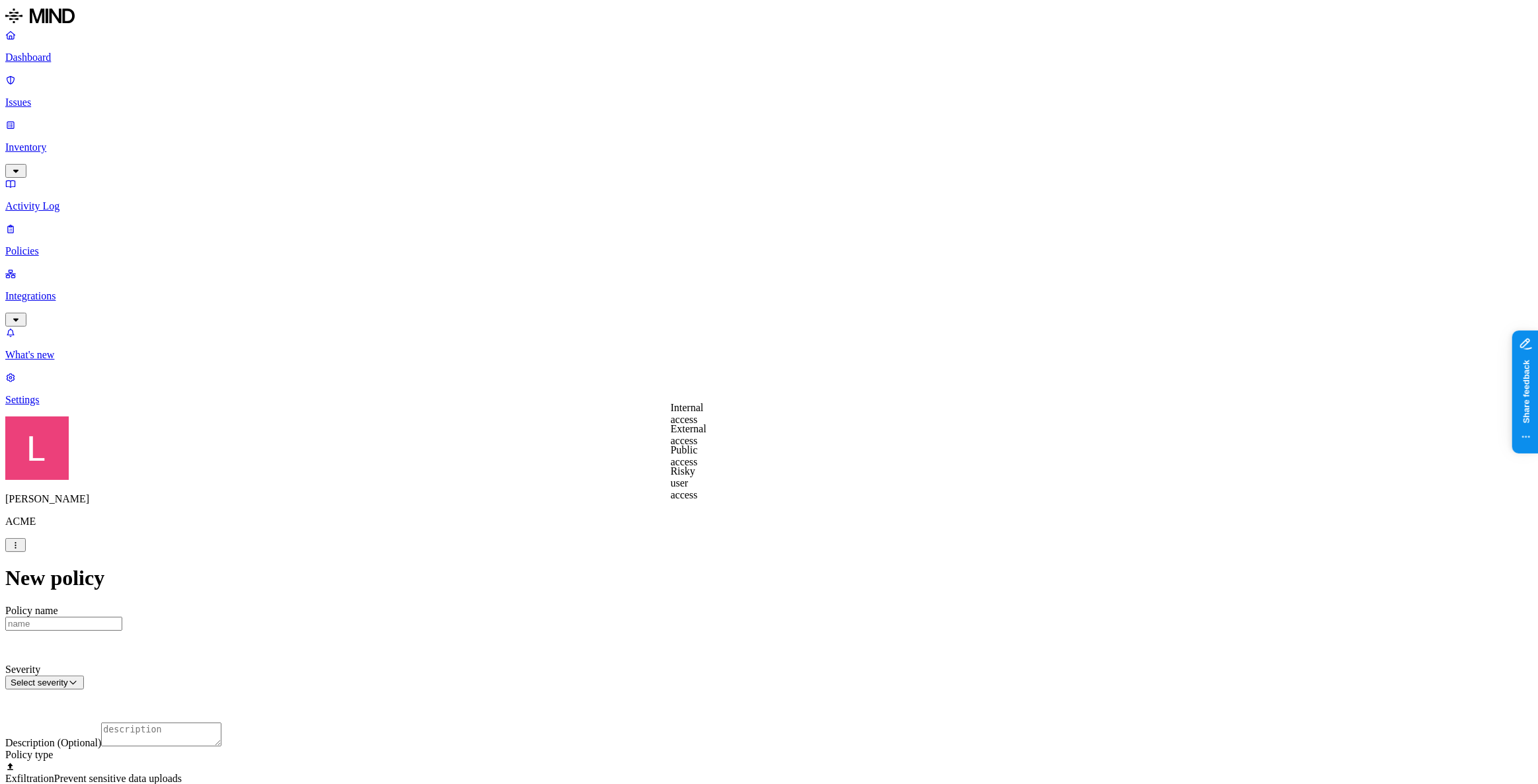
click at [698, 456] on label "Public access" at bounding box center [684, 455] width 27 height 23
click at [694, 359] on label "Classification" at bounding box center [699, 352] width 58 height 11
click at [681, 428] on button "button" at bounding box center [676, 425] width 10 height 4
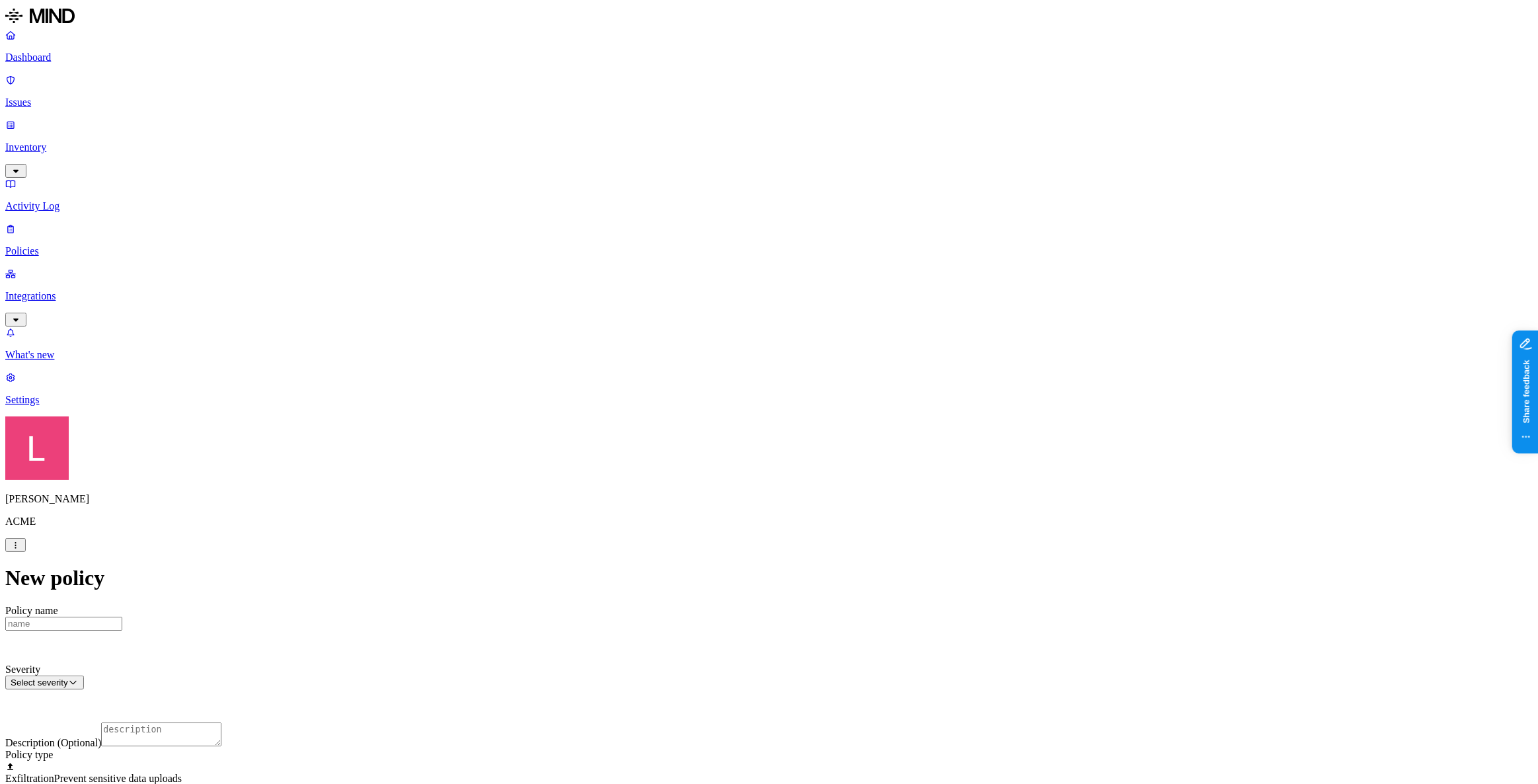
click at [698, 456] on label "Public access" at bounding box center [684, 455] width 27 height 23
click at [711, 435] on label "Anyone with link" at bounding box center [703, 427] width 66 height 23
click at [720, 474] on label "Application type" at bounding box center [696, 469] width 50 height 23
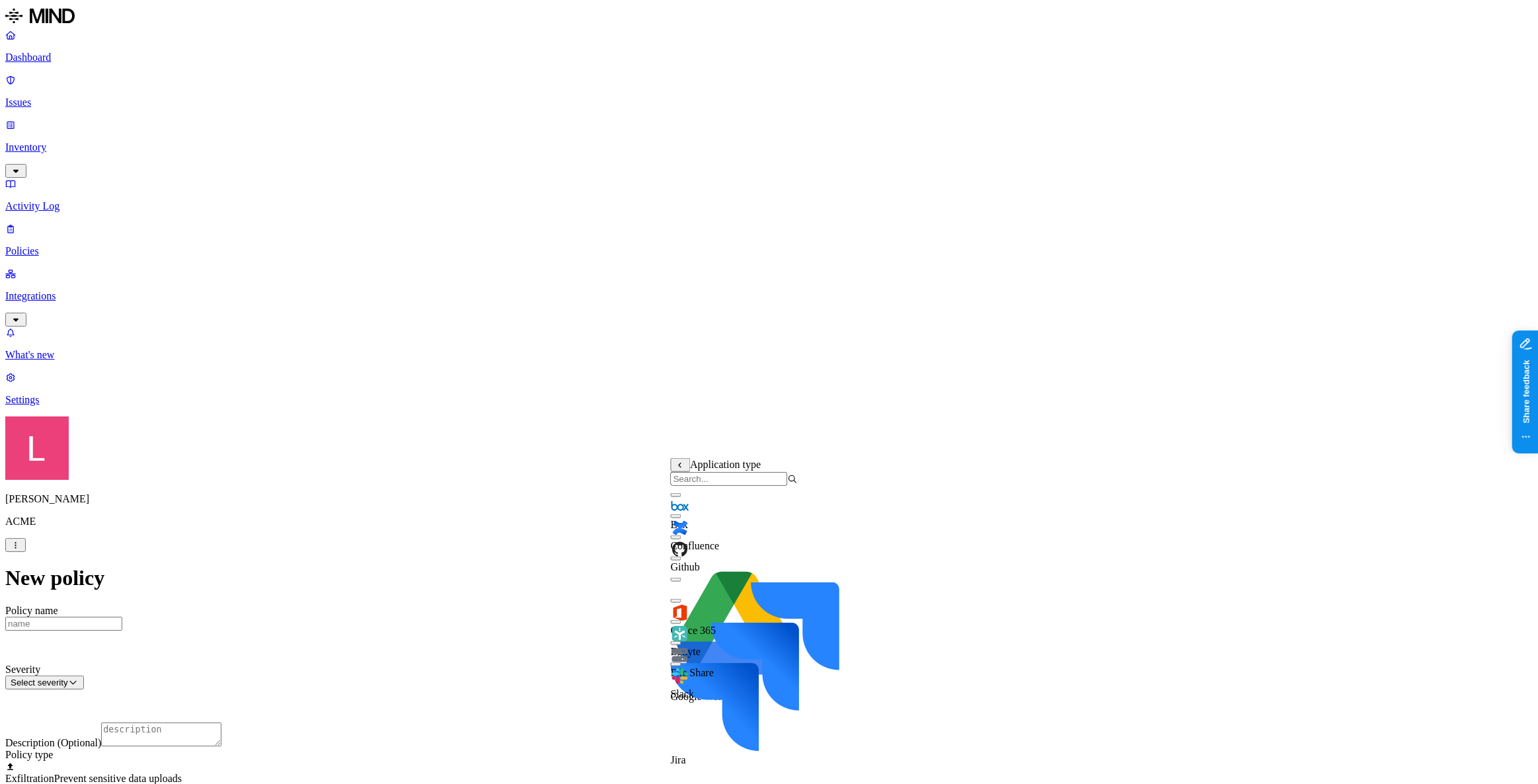
click at [688, 567] on div "Office 365" at bounding box center [734, 613] width 127 height 45
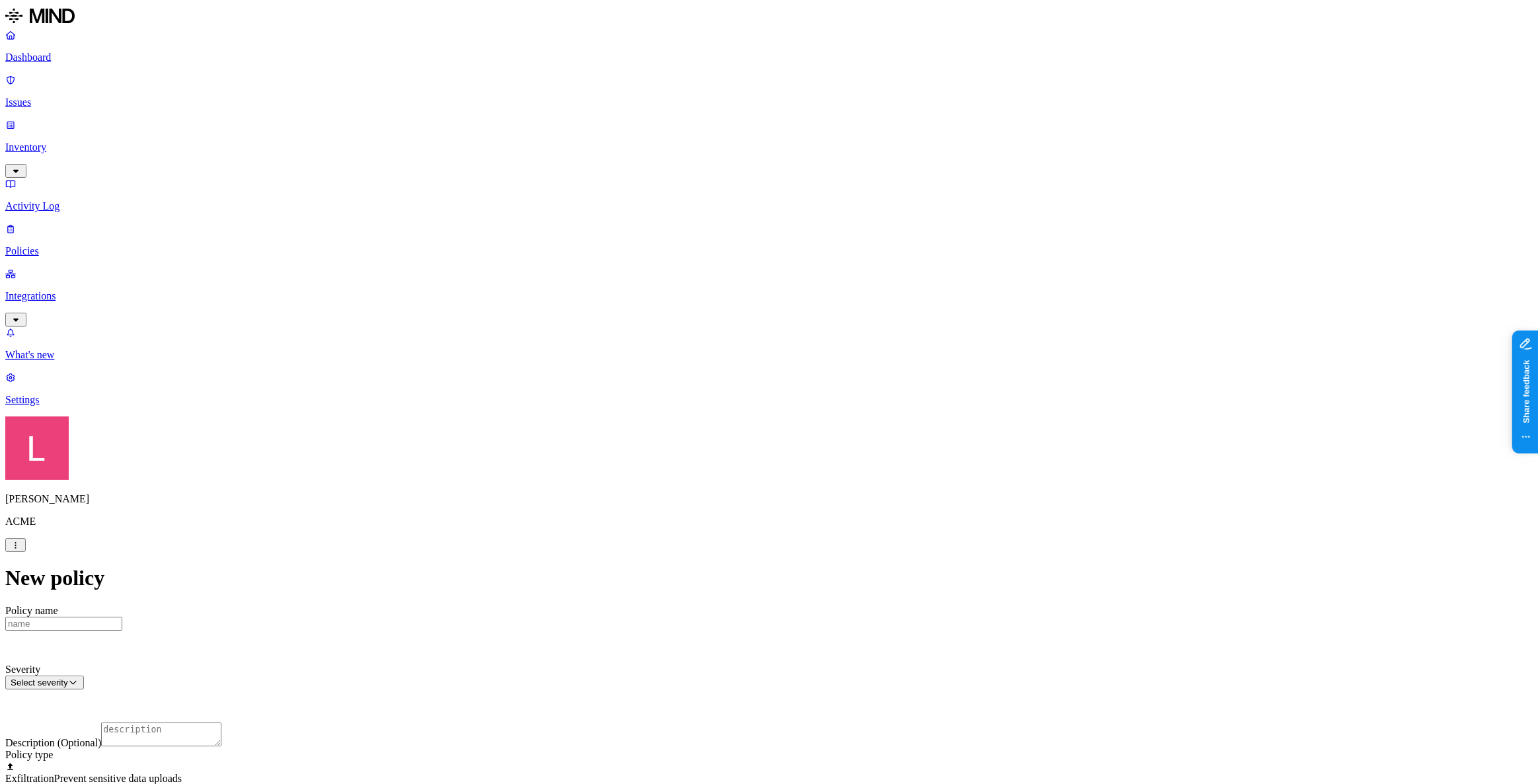
click at [57, 54] on p "Dashboard" at bounding box center [769, 57] width 1527 height 12
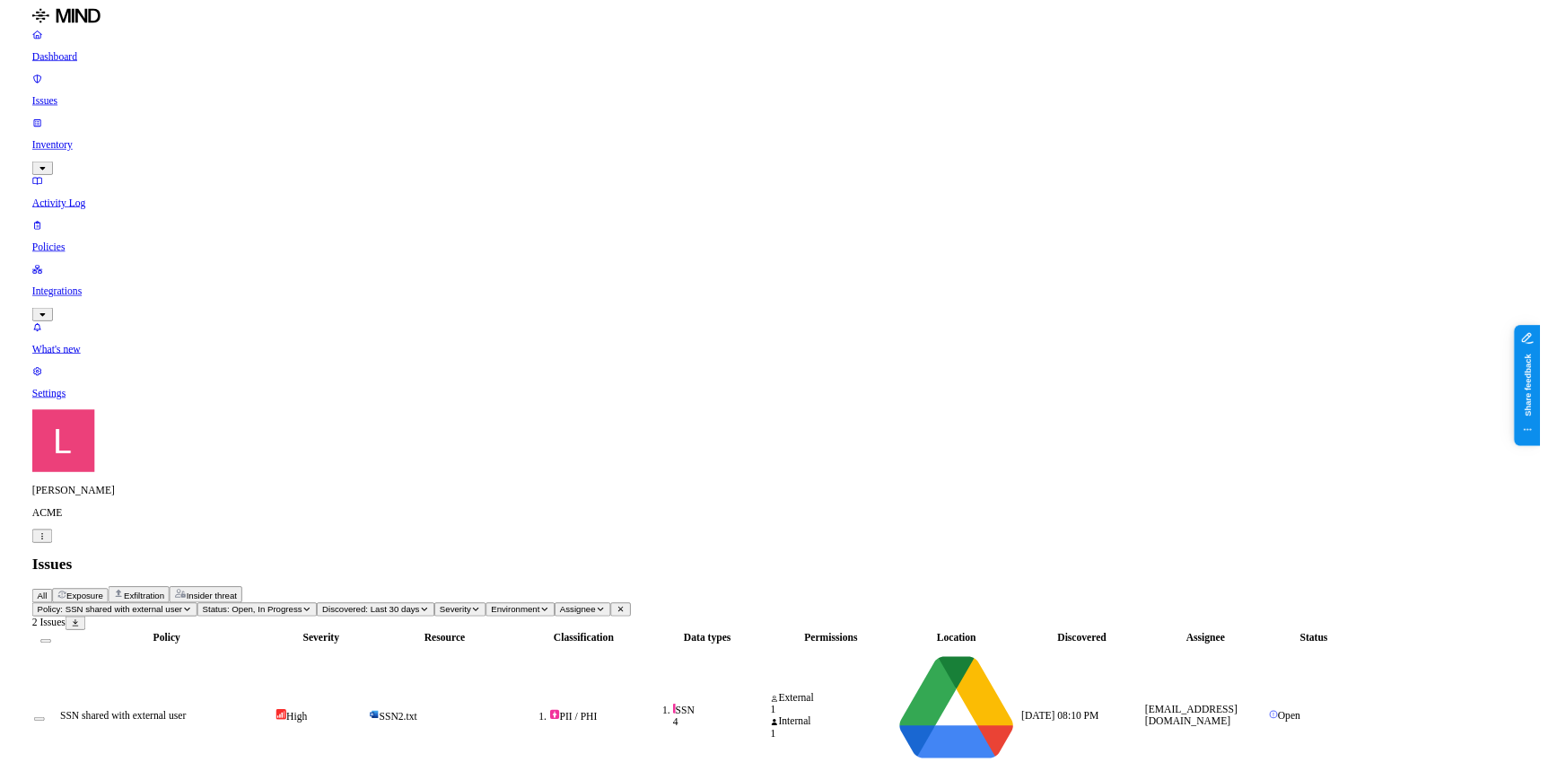
scroll to position [282, 0]
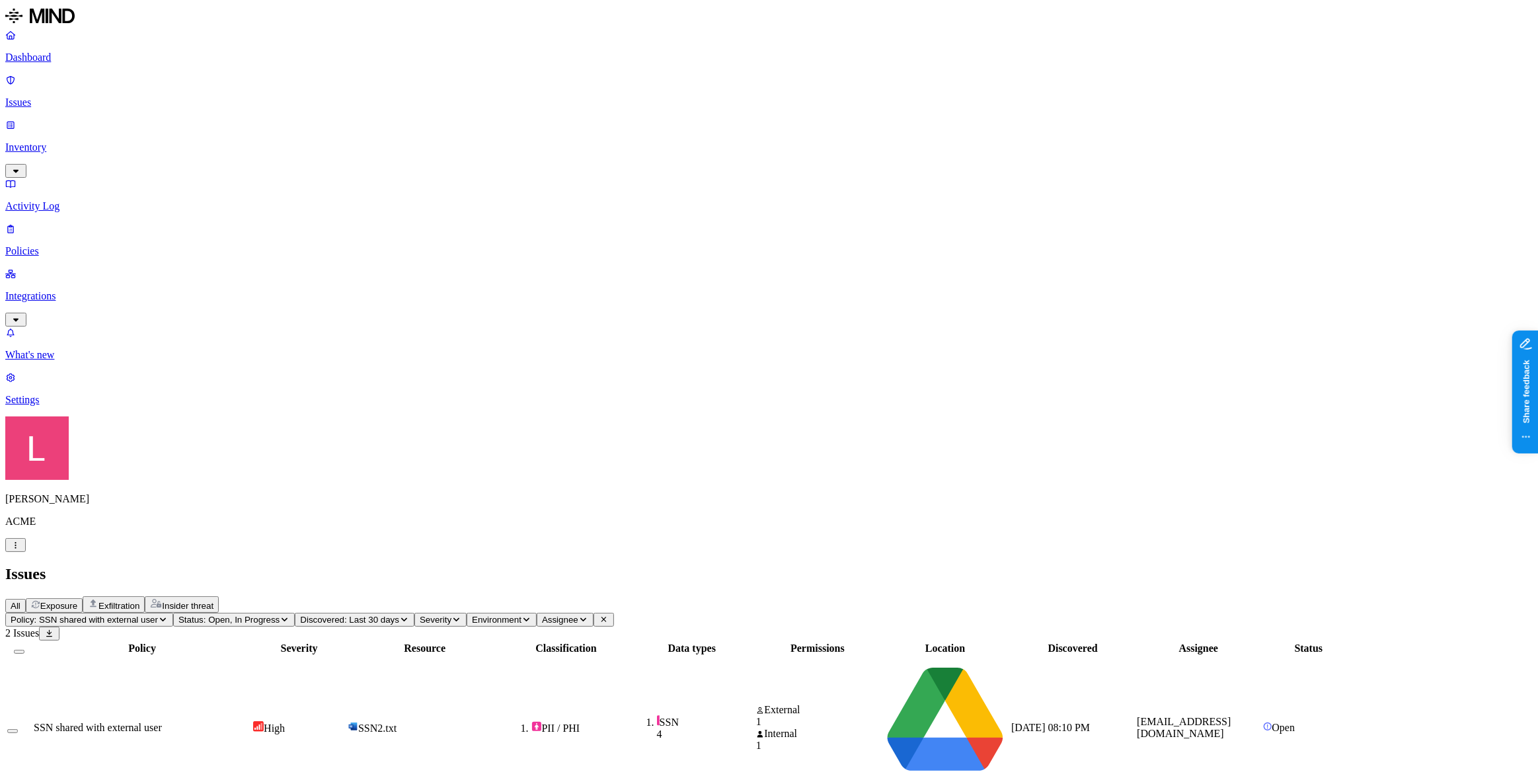
drag, startPoint x: 1187, startPoint y: 605, endPoint x: 1335, endPoint y: 599, distance: 148.1
drag, startPoint x: 1179, startPoint y: 642, endPoint x: 1336, endPoint y: 640, distance: 157.0
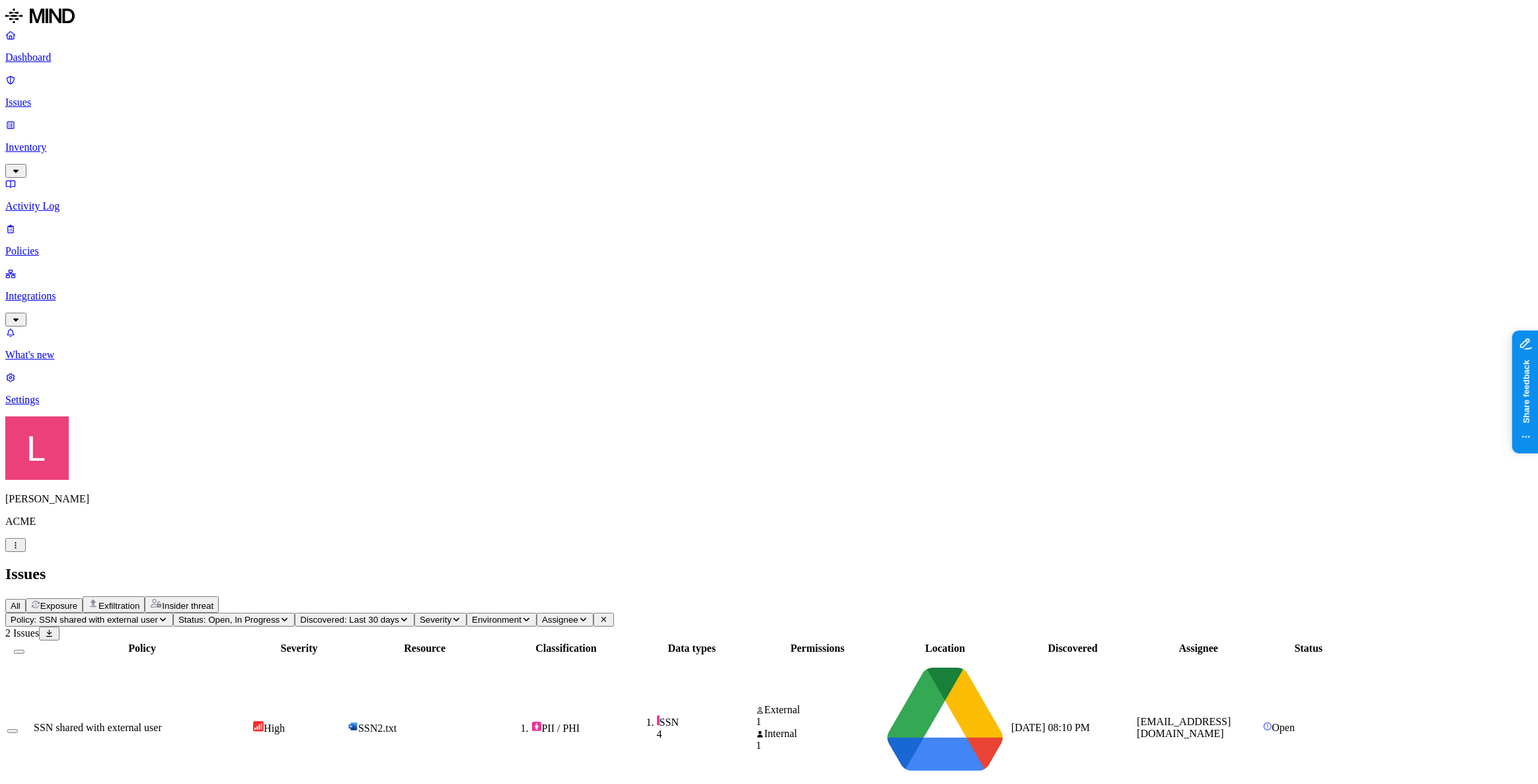
drag, startPoint x: 1180, startPoint y: 528, endPoint x: 1218, endPoint y: 526, distance: 38.1
drag, startPoint x: 1218, startPoint y: 526, endPoint x: 1408, endPoint y: 529, distance: 190.0
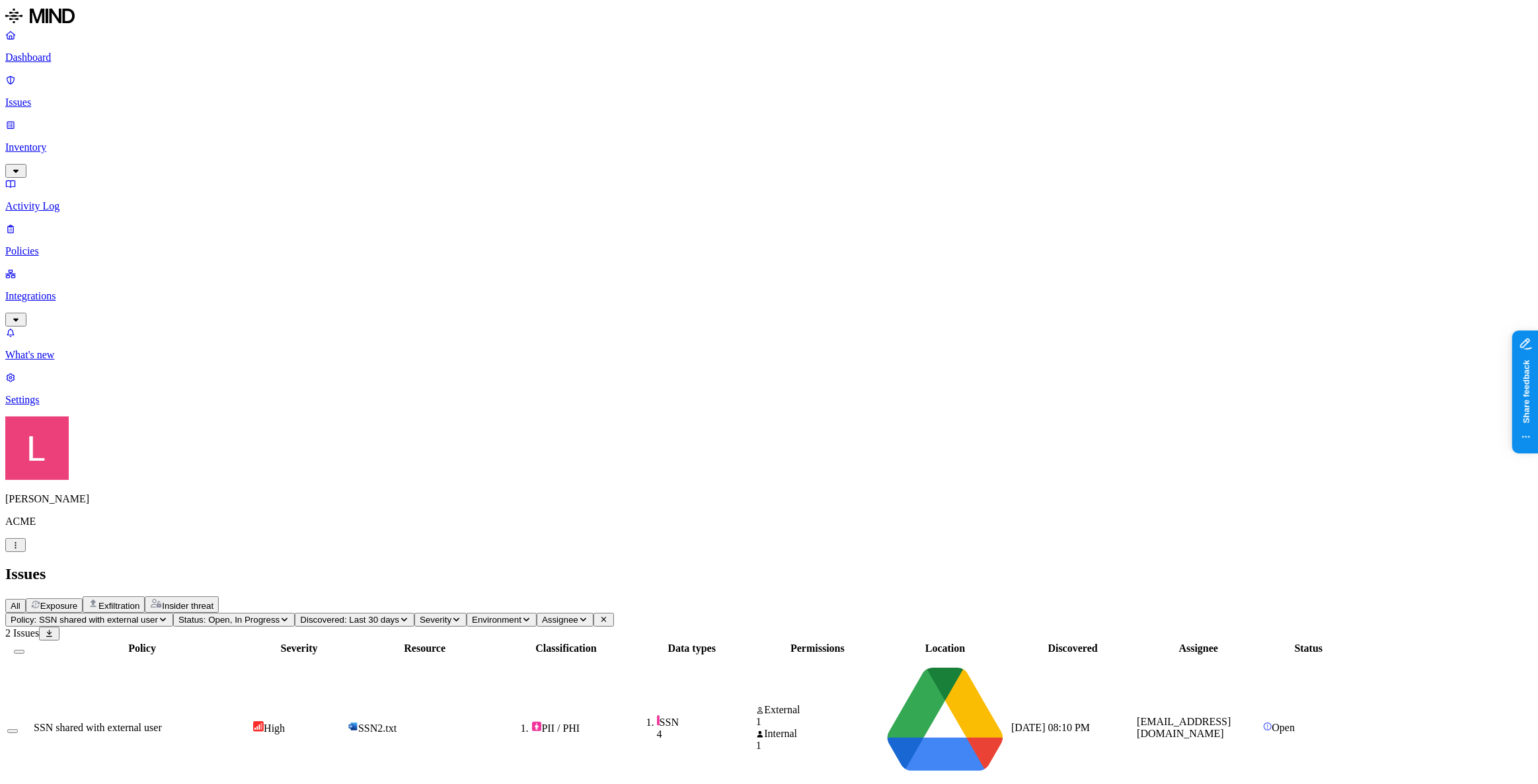
drag, startPoint x: 1307, startPoint y: 403, endPoint x: 1405, endPoint y: 395, distance: 98.3
click at [61, 245] on p "Policies" at bounding box center [769, 251] width 1527 height 12
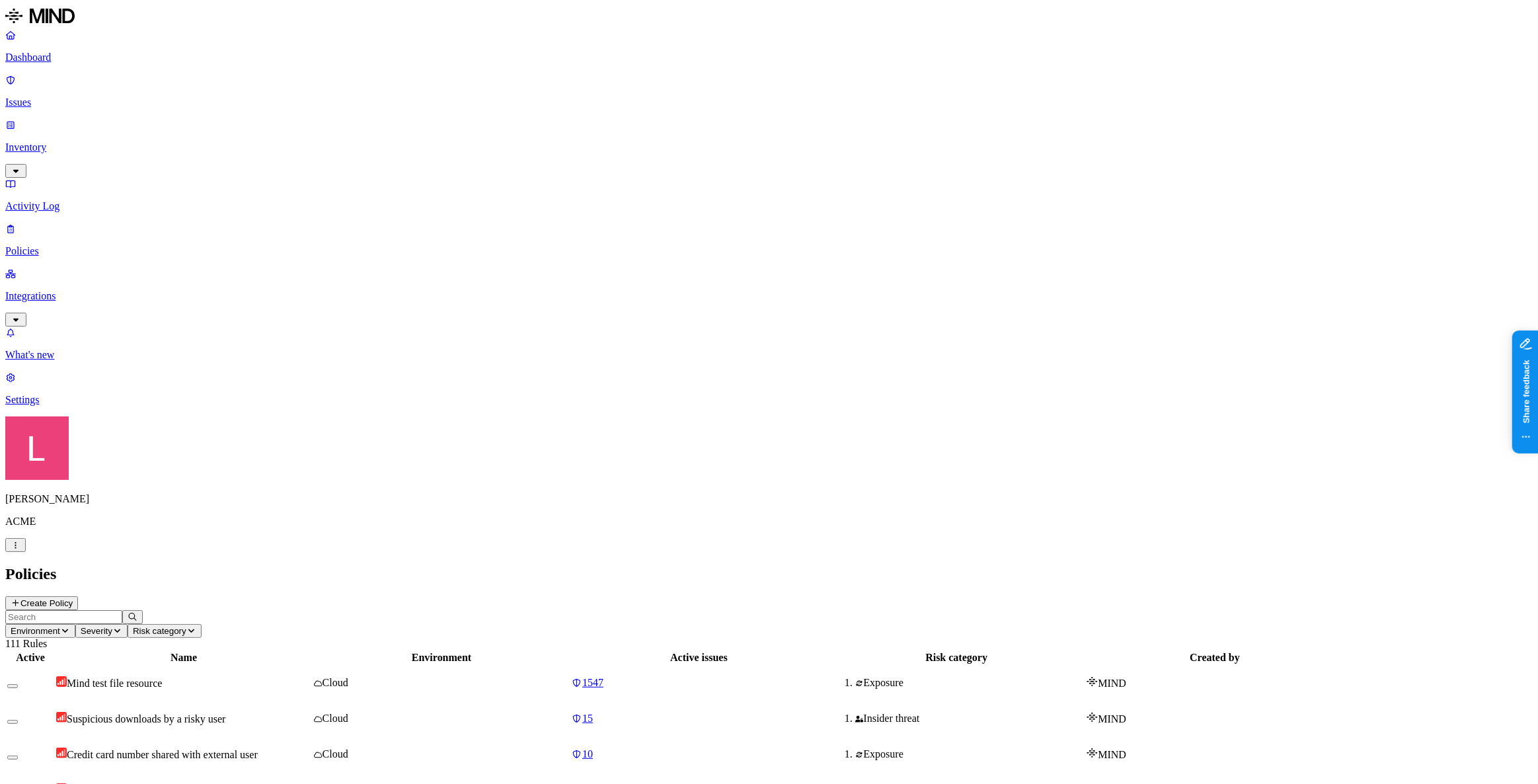
click at [55, 55] on p "Dashboard" at bounding box center [769, 57] width 1527 height 12
